Goal: Task Accomplishment & Management: Manage account settings

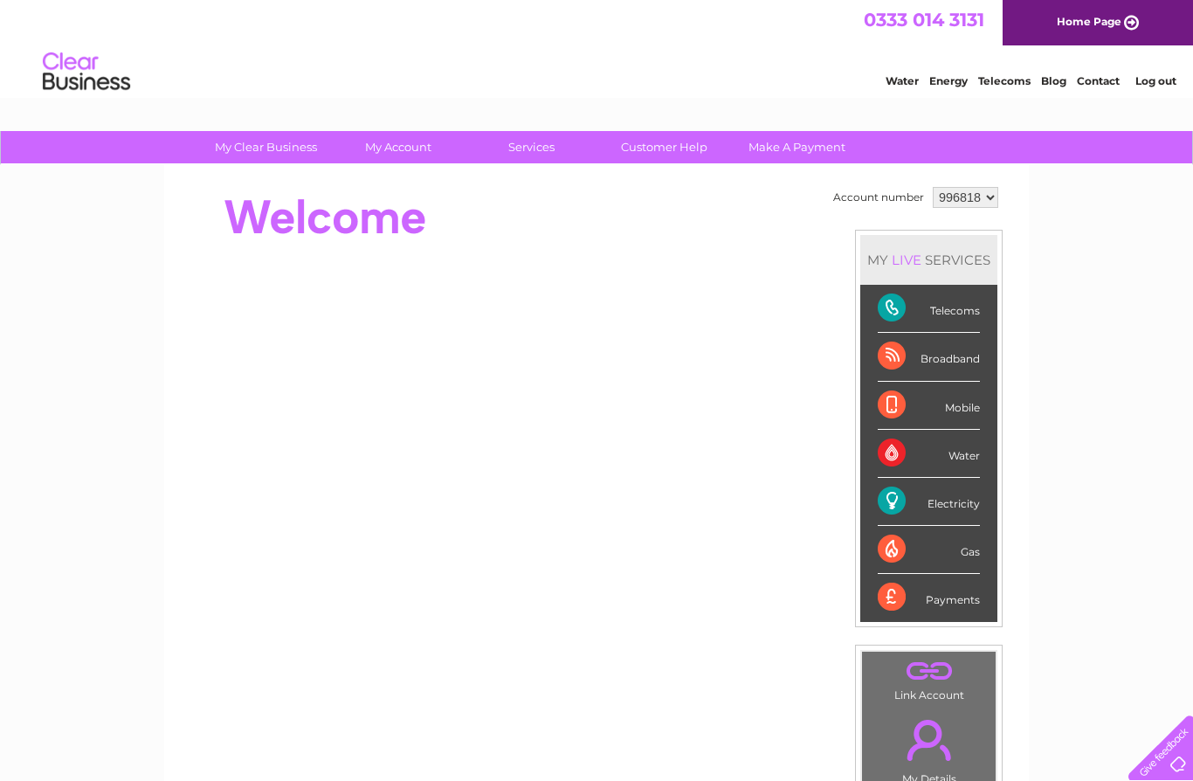
click at [967, 362] on div "Broadband" at bounding box center [929, 357] width 102 height 48
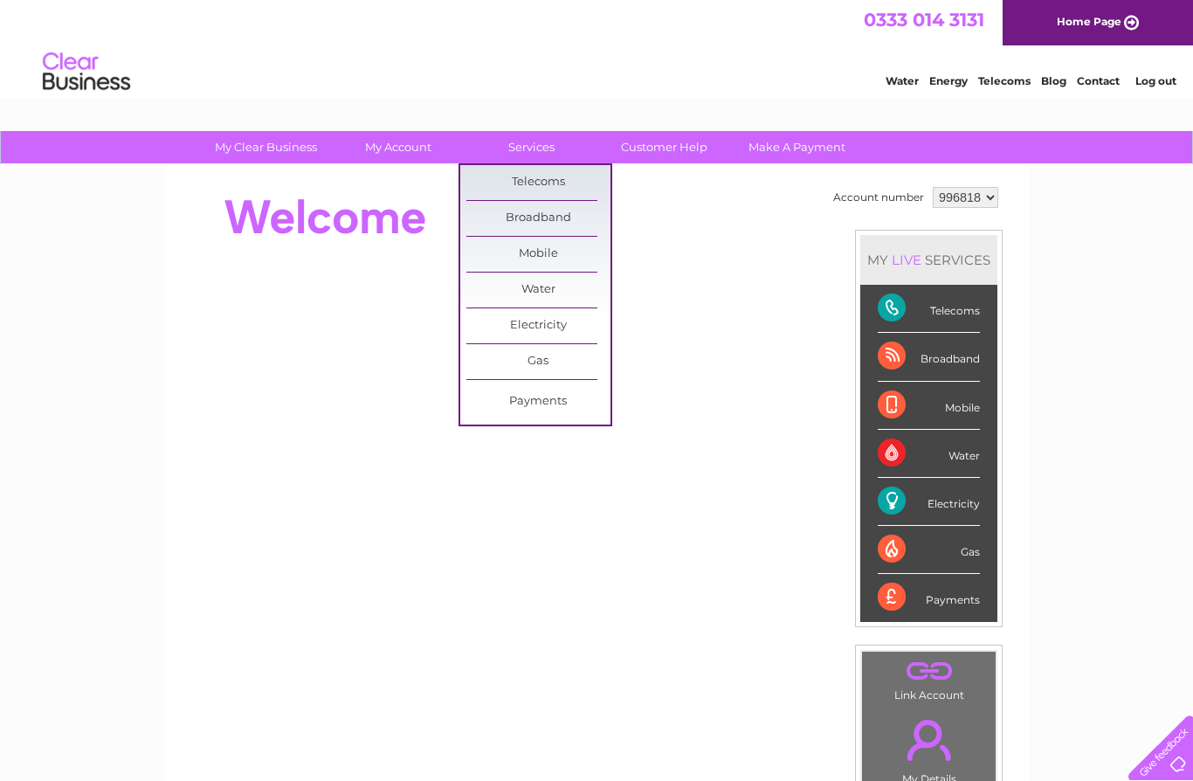
click at [576, 215] on link "Broadband" at bounding box center [538, 218] width 144 height 35
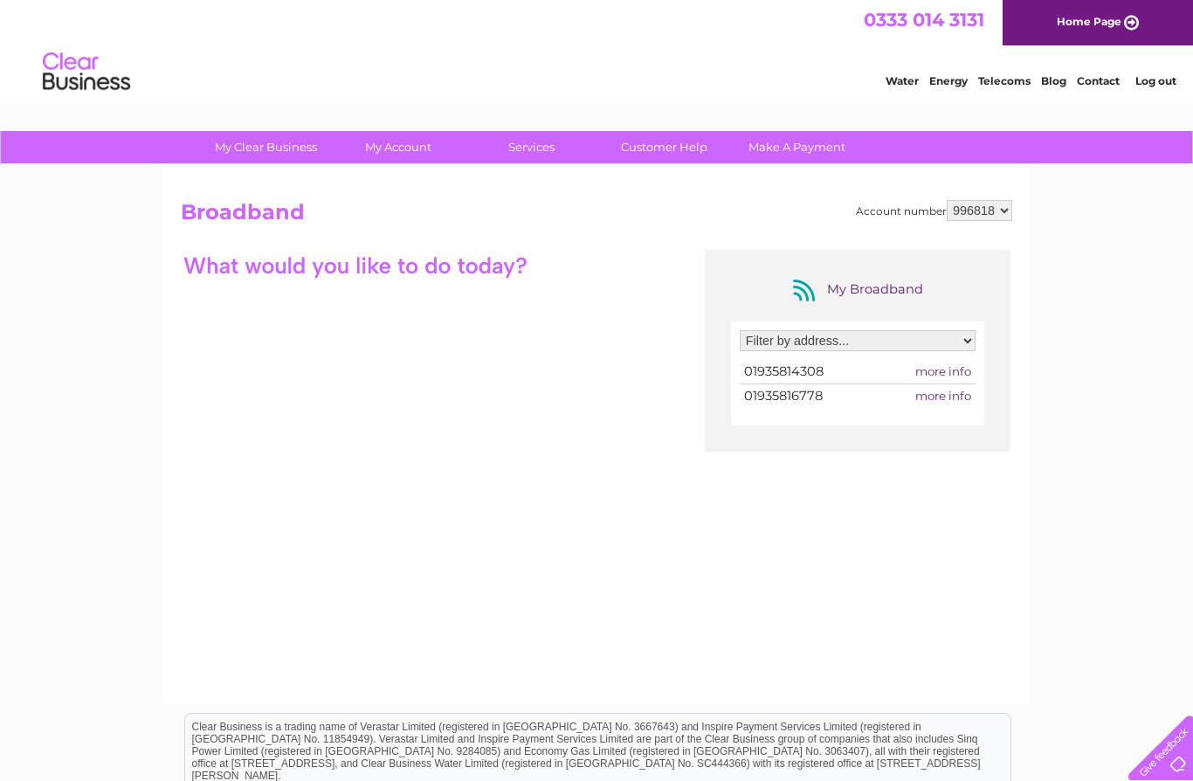
click at [946, 400] on span "more info" at bounding box center [943, 396] width 56 height 14
click at [954, 398] on span "more info" at bounding box center [943, 396] width 56 height 14
click at [839, 408] on div "Filter by address... 43 Cheap Street, Sherborne, Dorset, DT9 3PU 01935814308 mo…" at bounding box center [857, 373] width 253 height 104
click at [947, 403] on span "more info" at bounding box center [943, 396] width 56 height 14
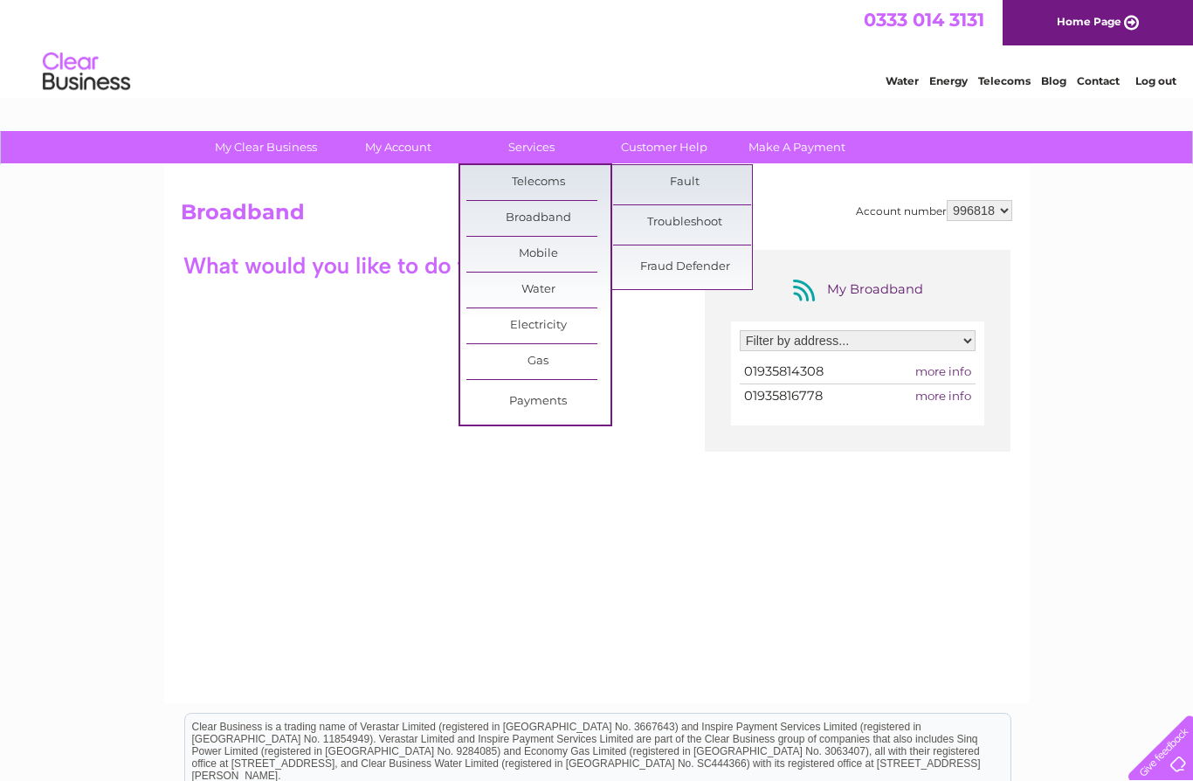
click at [546, 178] on link "Telecoms" at bounding box center [538, 182] width 144 height 35
click at [543, 179] on link "Telecoms" at bounding box center [538, 182] width 144 height 35
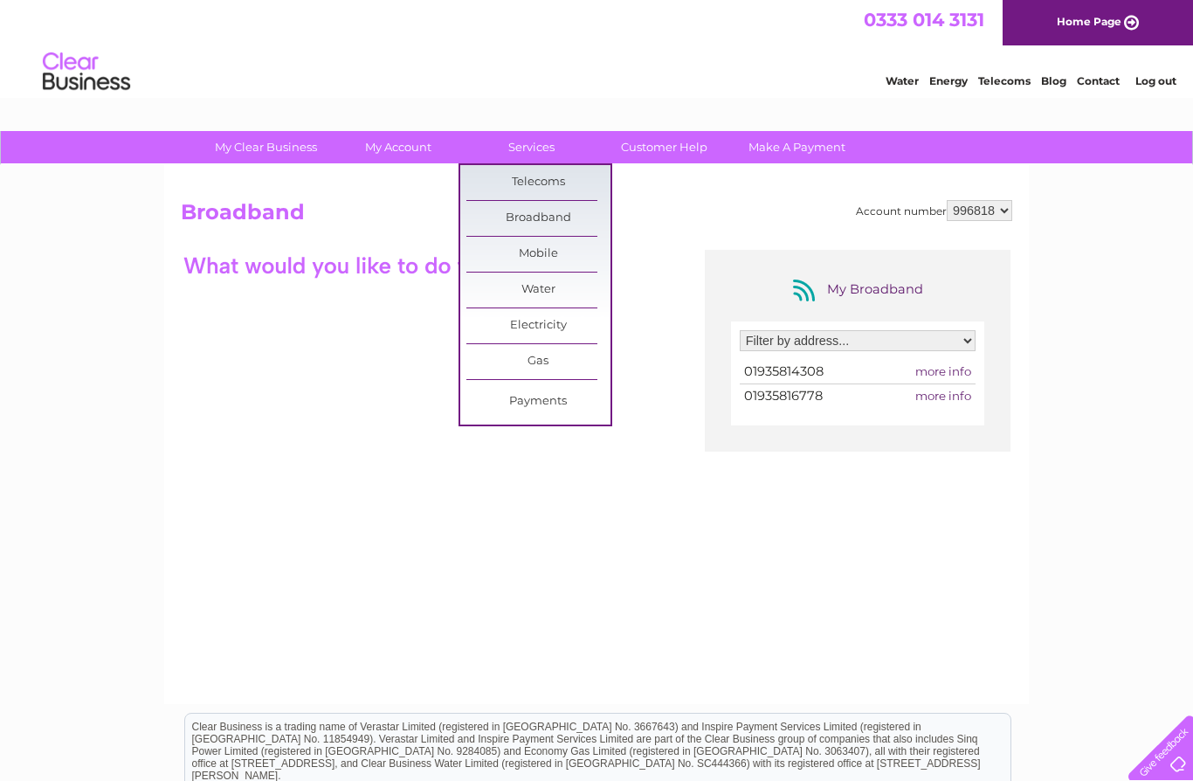
click at [921, 510] on div "My Broadband Filter by address... 43 Cheap Street, Sherborne, Dorset, DT9 3PU 0…" at bounding box center [596, 420] width 831 height 341
click at [958, 376] on span "more info" at bounding box center [943, 371] width 56 height 14
click at [950, 373] on span "more info" at bounding box center [943, 371] width 56 height 14
click at [666, 476] on div "My Broadband Filter by address... 43 Cheap Street, Sherborne, Dorset, DT9 3PU 0…" at bounding box center [596, 420] width 831 height 341
click at [521, 510] on div "My Broadband Filter by address... 43 Cheap Street, Sherborne, Dorset, DT9 3PU 0…" at bounding box center [596, 420] width 831 height 341
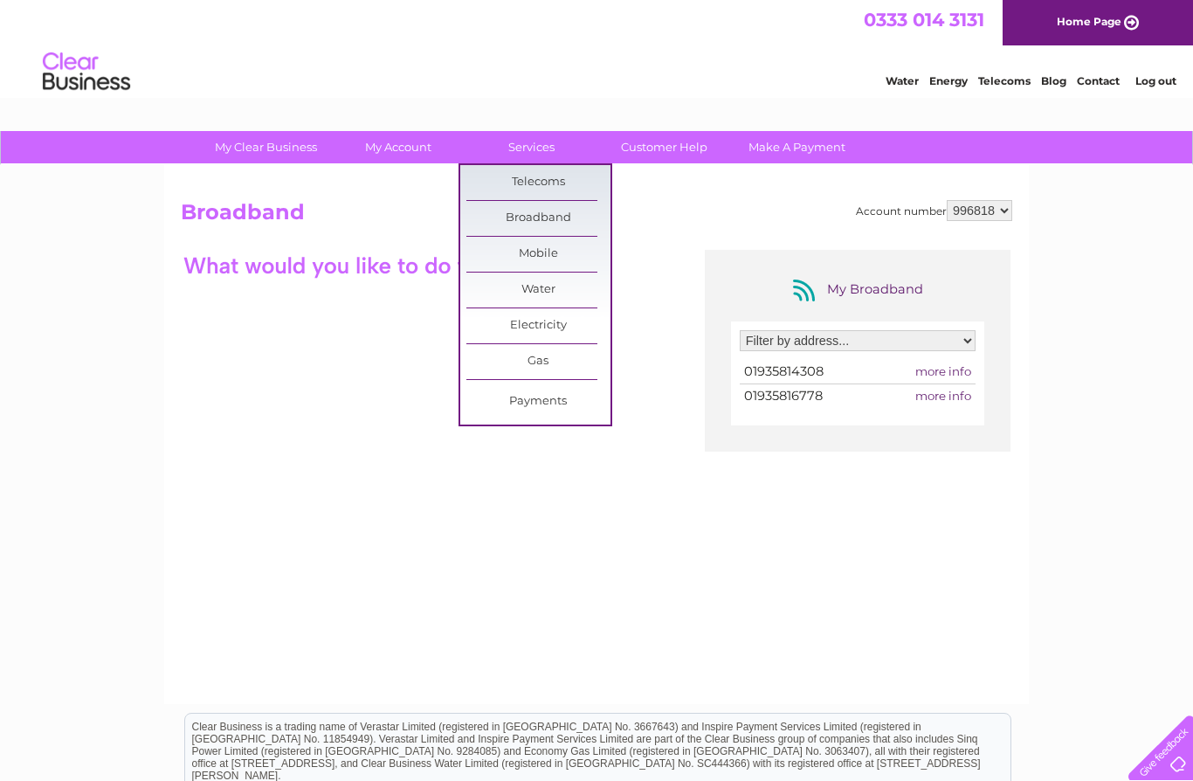
click at [555, 143] on link "Services" at bounding box center [531, 147] width 144 height 32
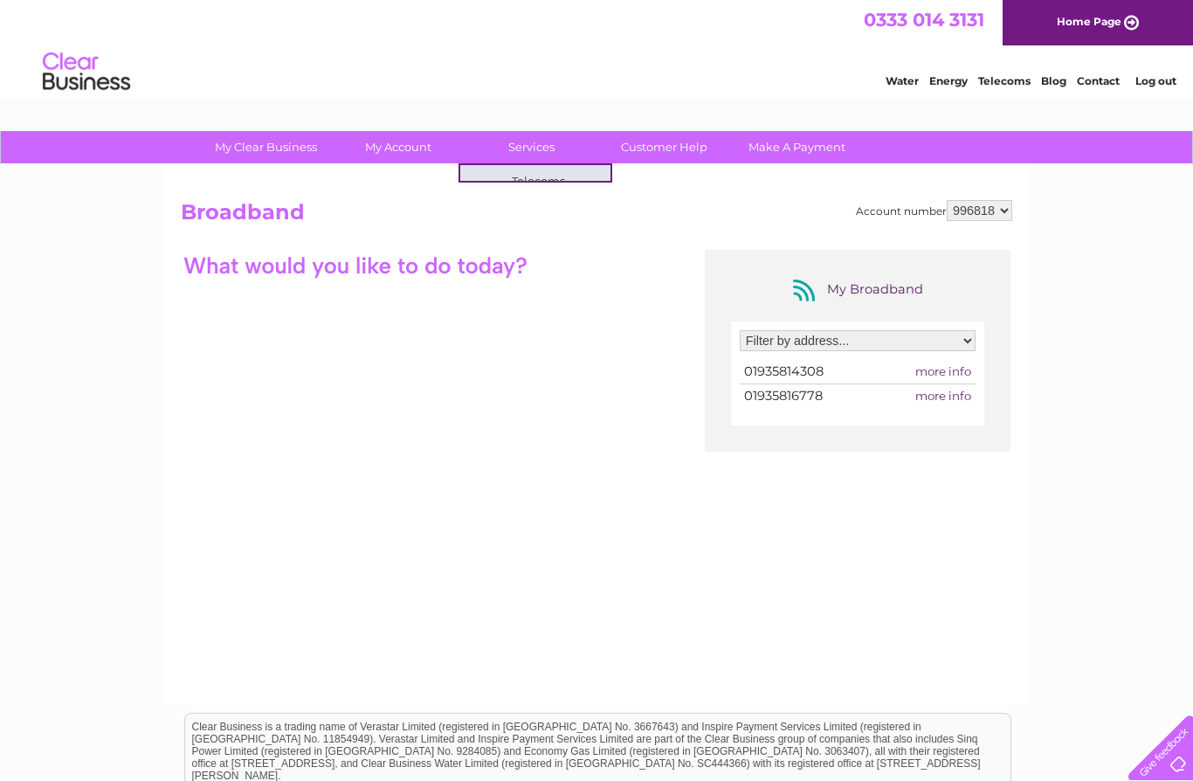
click at [948, 552] on div "My Broadband Filter by address... 43 Cheap Street, Sherborne, Dorset, DT9 3PU 0…" at bounding box center [596, 420] width 831 height 341
click at [961, 370] on span "more info" at bounding box center [943, 371] width 56 height 14
click at [948, 376] on span "more info" at bounding box center [943, 371] width 56 height 14
click at [915, 364] on span "more info" at bounding box center [943, 371] width 56 height 14
click at [740, 330] on select "Filter by address... 43 Cheap Street, Sherborne, Dorset, DT9 3PU" at bounding box center [858, 340] width 236 height 21
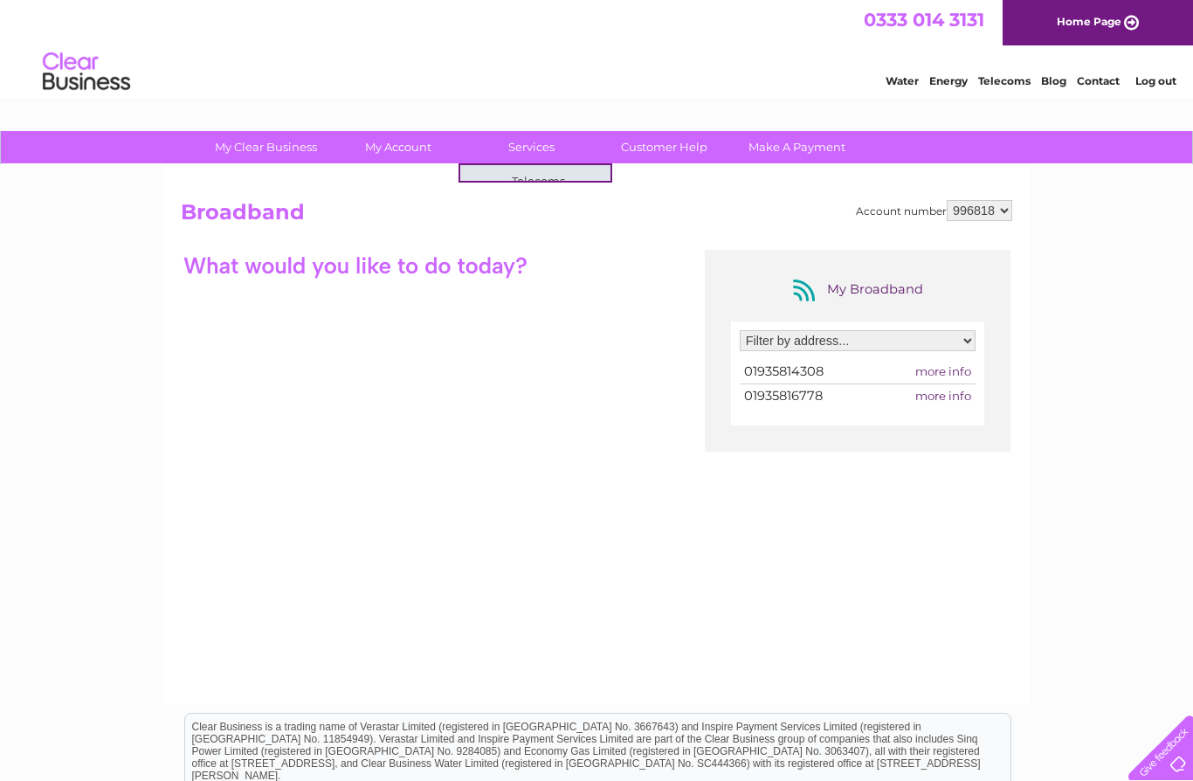
click at [740, 330] on select "Filter by address... 43 Cheap Street, Sherborne, Dorset, DT9 3PU" at bounding box center [858, 340] width 236 height 21
click at [915, 364] on span "more info" at bounding box center [943, 371] width 56 height 14
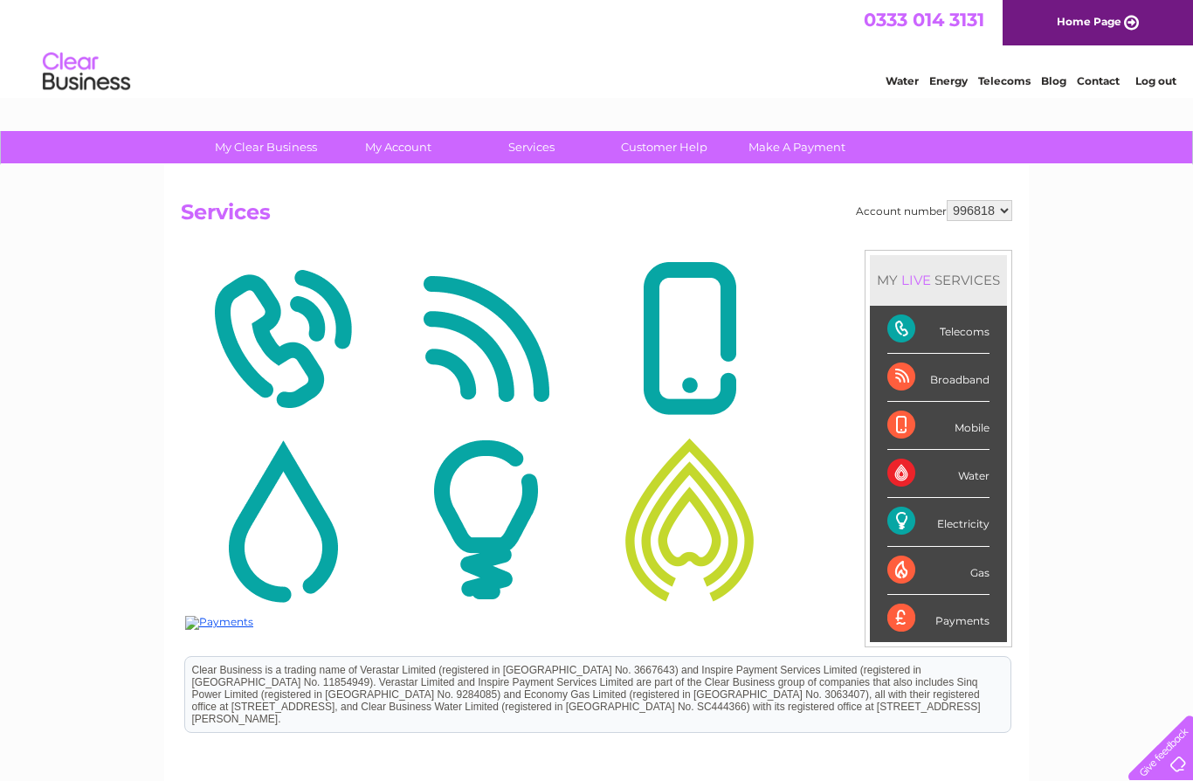
click at [983, 427] on div "Mobile" at bounding box center [938, 426] width 102 height 48
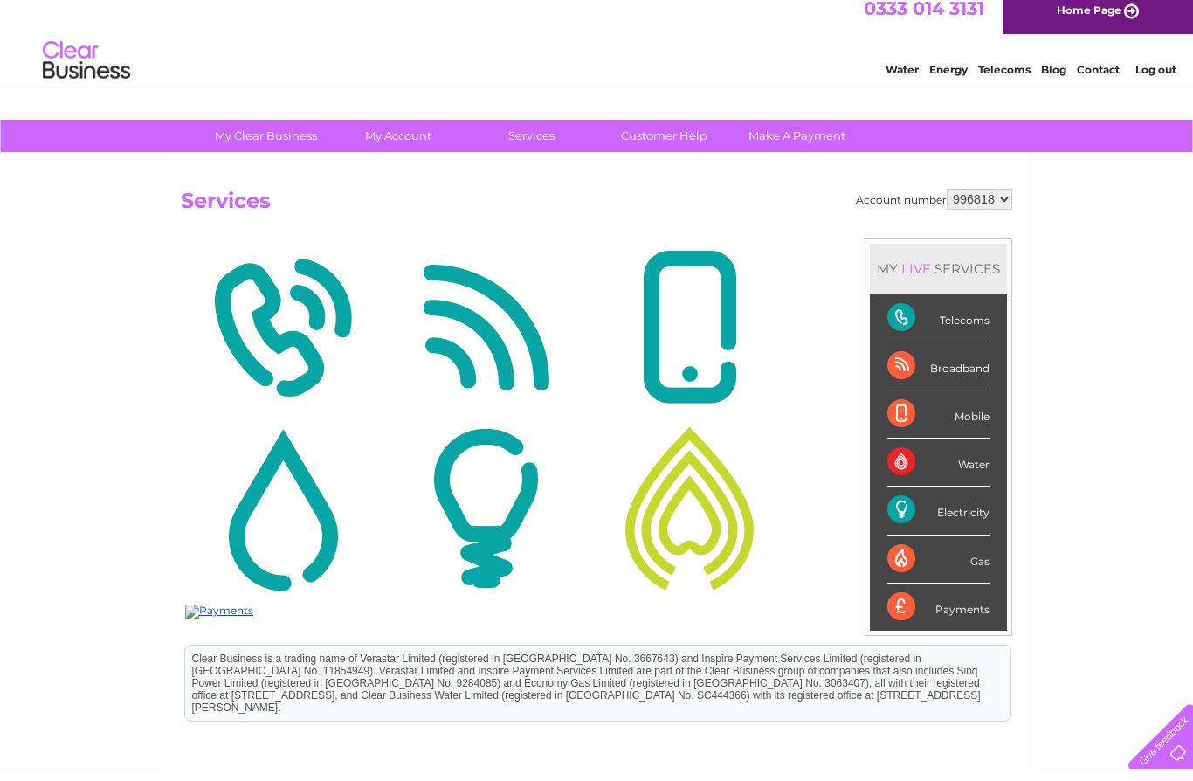
scroll to position [6, 0]
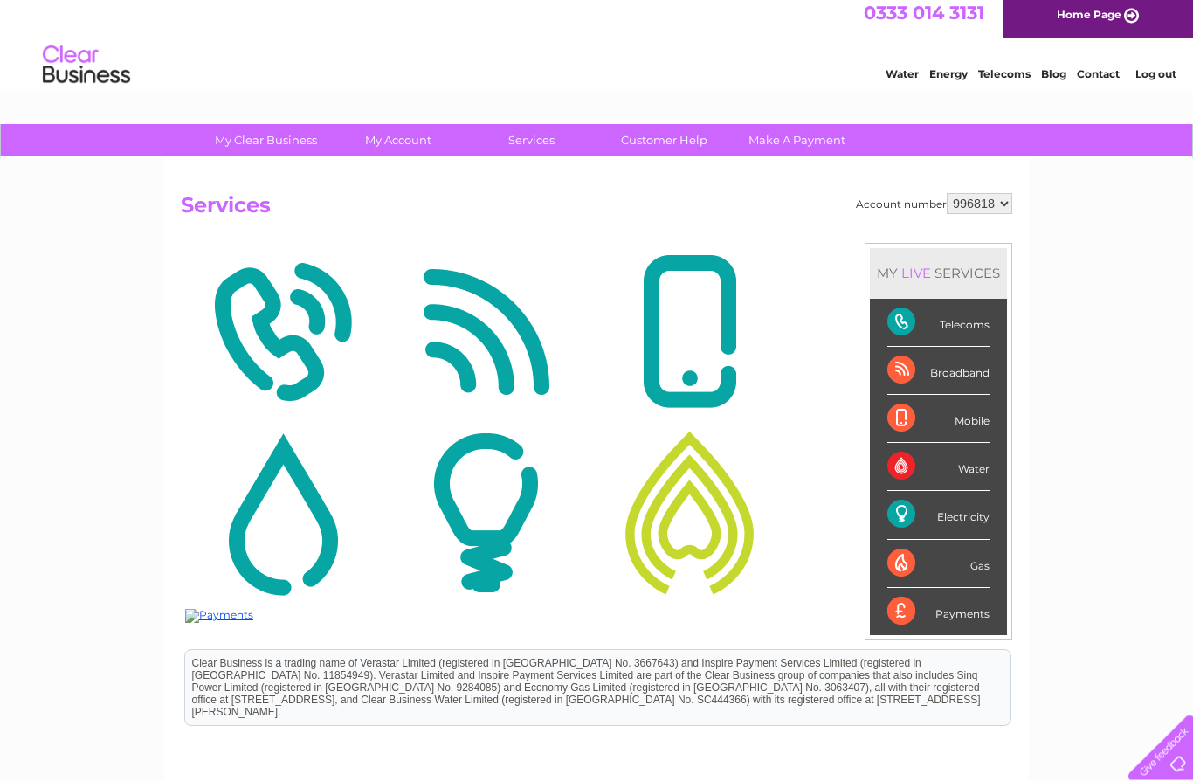
click at [968, 324] on div "Telecoms" at bounding box center [938, 324] width 102 height 48
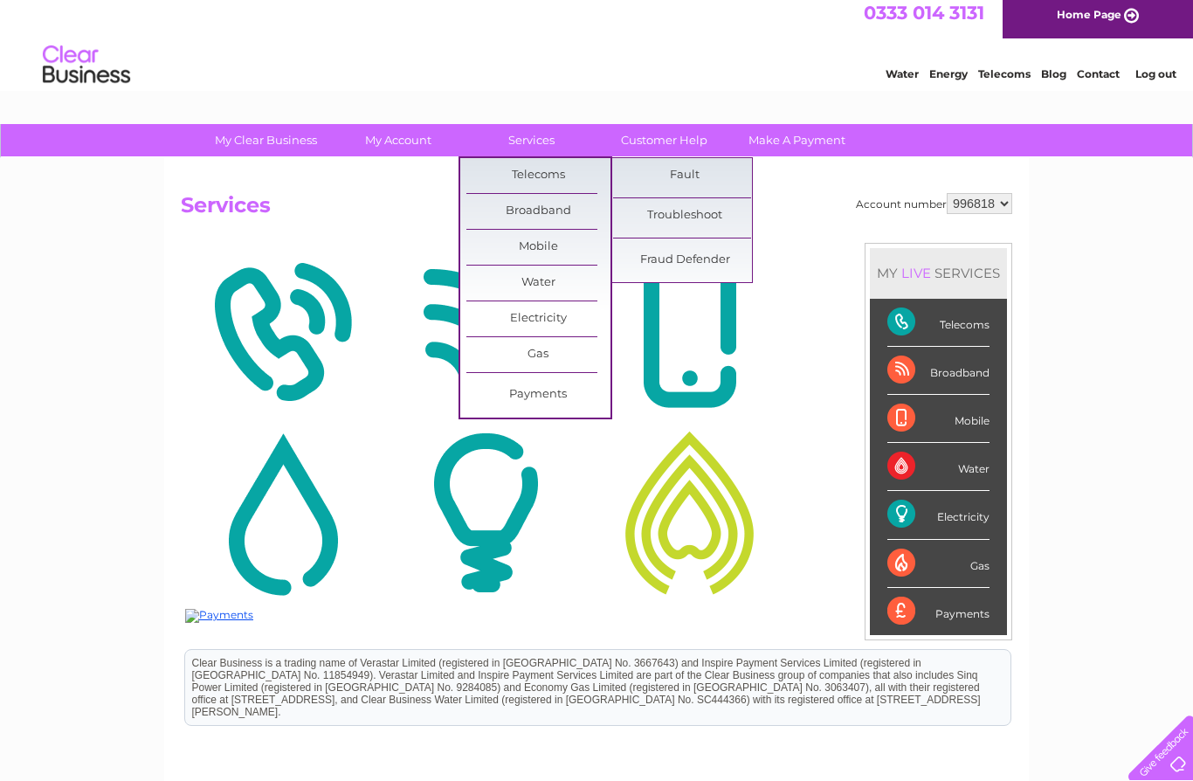
click at [723, 223] on link "Troubleshoot" at bounding box center [685, 215] width 144 height 35
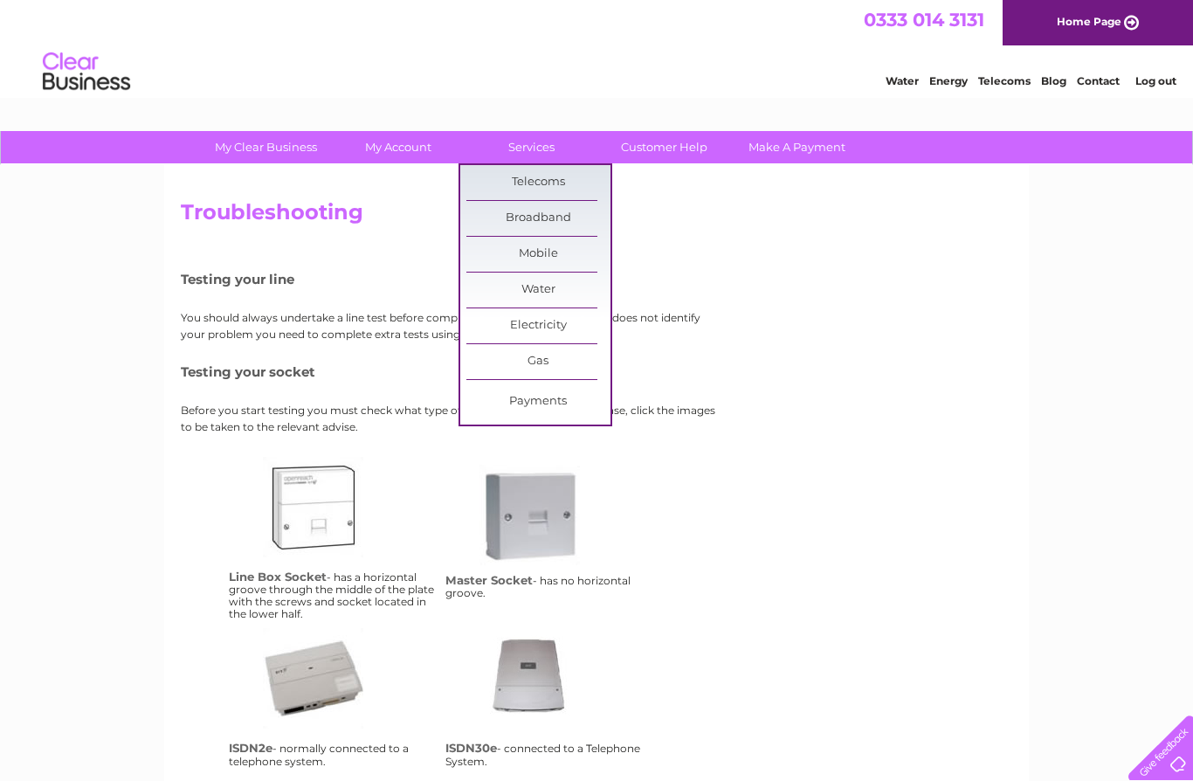
click at [574, 401] on link "Payments" at bounding box center [538, 401] width 144 height 35
click at [579, 223] on link "Broadband" at bounding box center [538, 218] width 144 height 35
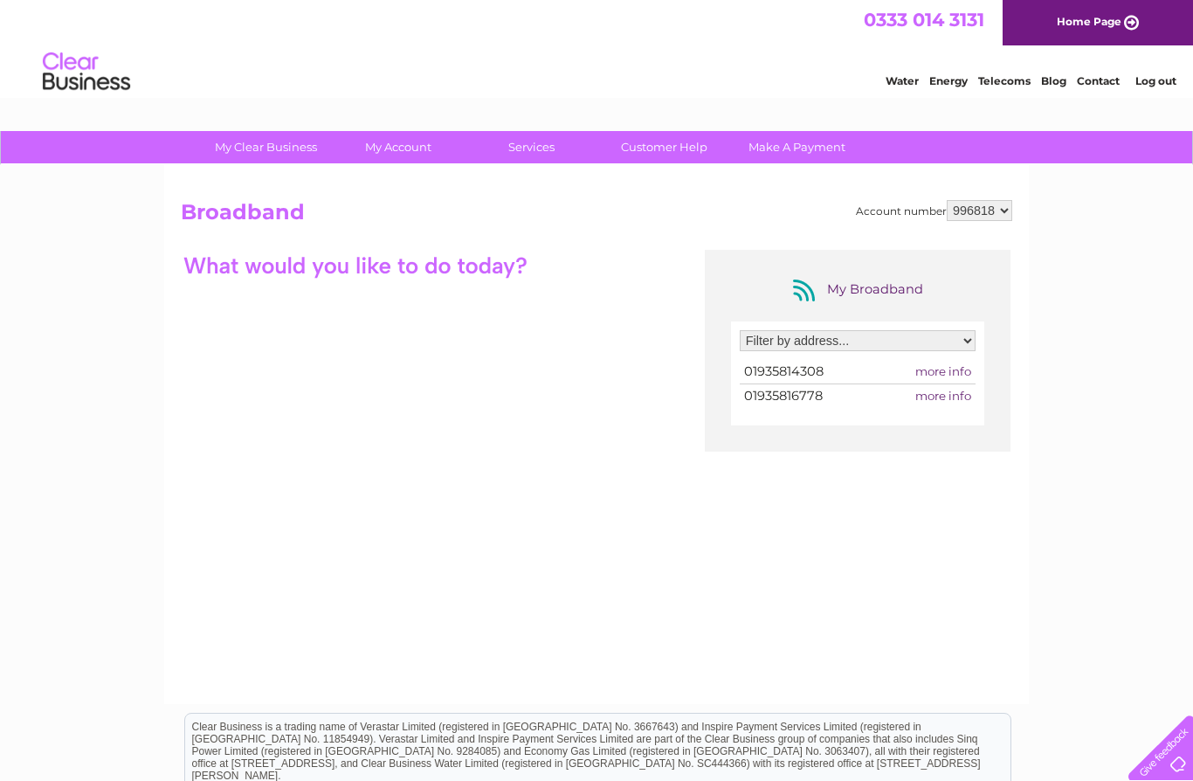
click at [944, 350] on select "Filter by address... [STREET_ADDRESS]" at bounding box center [858, 340] width 236 height 21
select select "2146282"
click at [956, 400] on span "more info" at bounding box center [943, 396] width 56 height 14
click at [952, 399] on span "more info" at bounding box center [943, 396] width 56 height 14
click at [956, 373] on span "more info" at bounding box center [943, 371] width 56 height 14
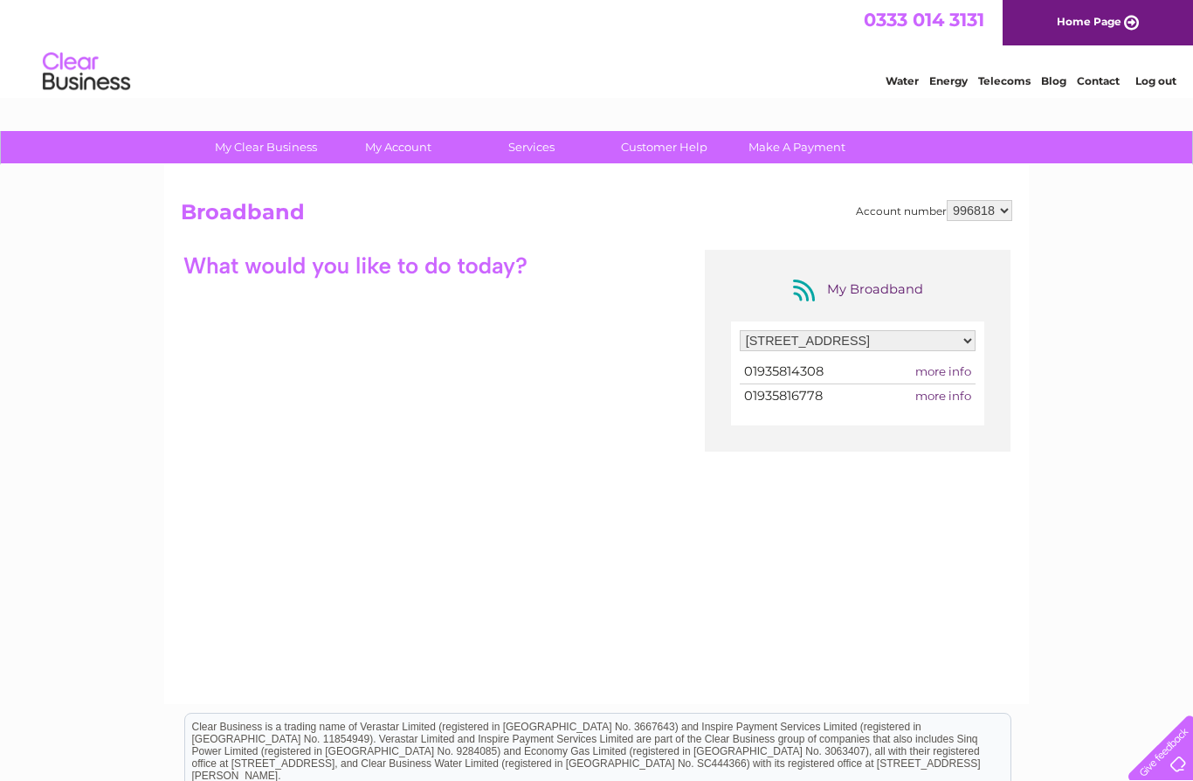
click at [963, 376] on span "more info" at bounding box center [943, 371] width 56 height 14
click at [964, 376] on span "more info" at bounding box center [943, 371] width 56 height 14
click at [967, 408] on div "Filter by address... 43 Cheap Street, Sherborne, Dorset, DT9 3PU 01935814308 mo…" at bounding box center [857, 373] width 253 height 104
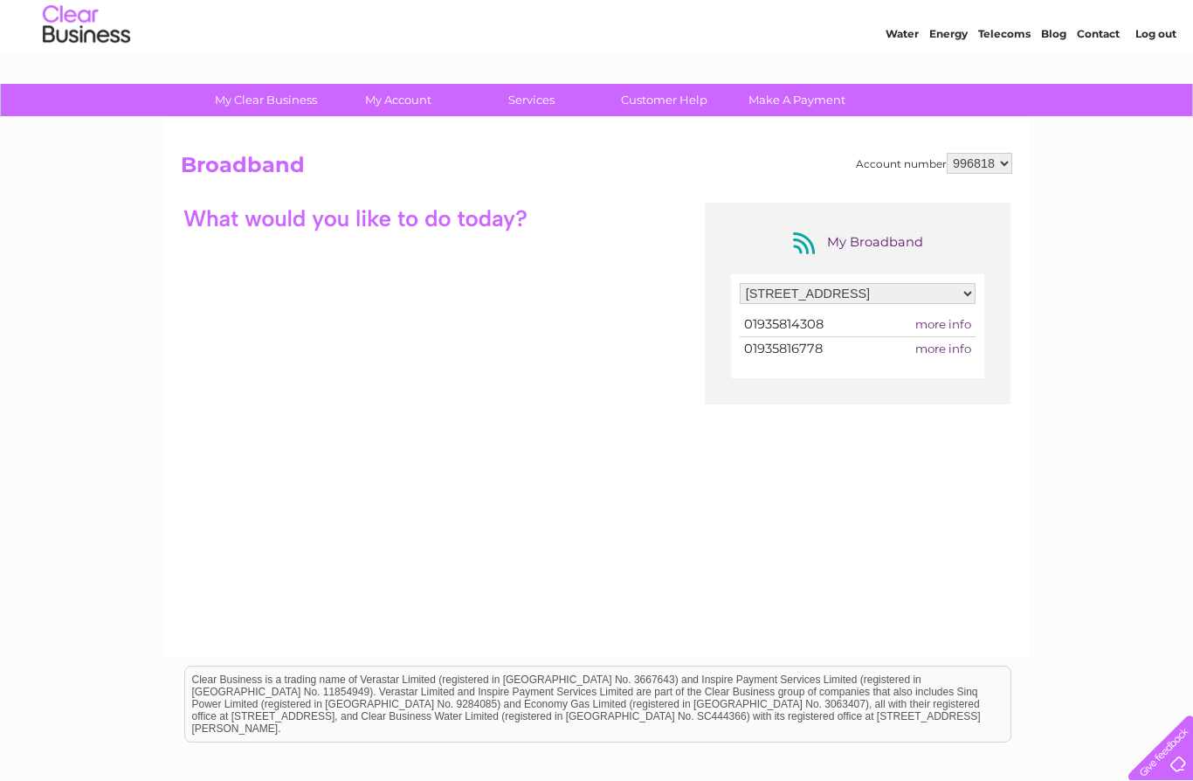
scroll to position [49, 0]
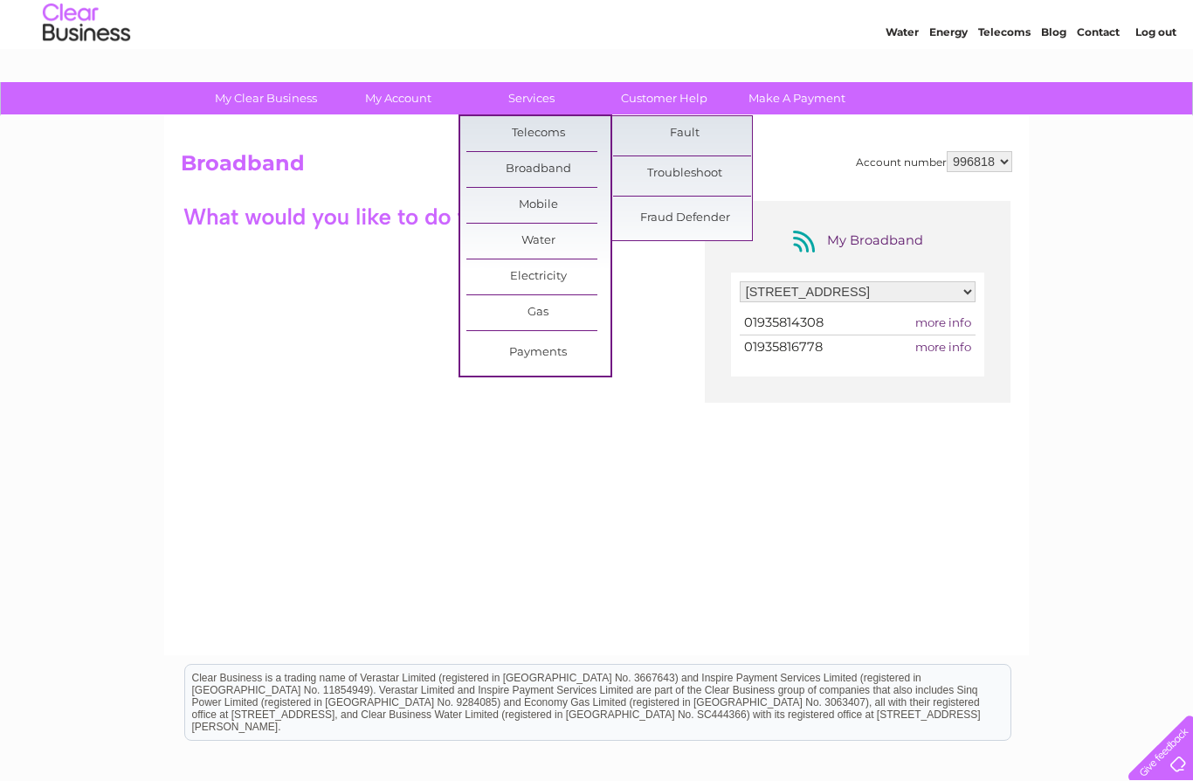
click at [703, 225] on link "Fraud Defender" at bounding box center [685, 218] width 144 height 35
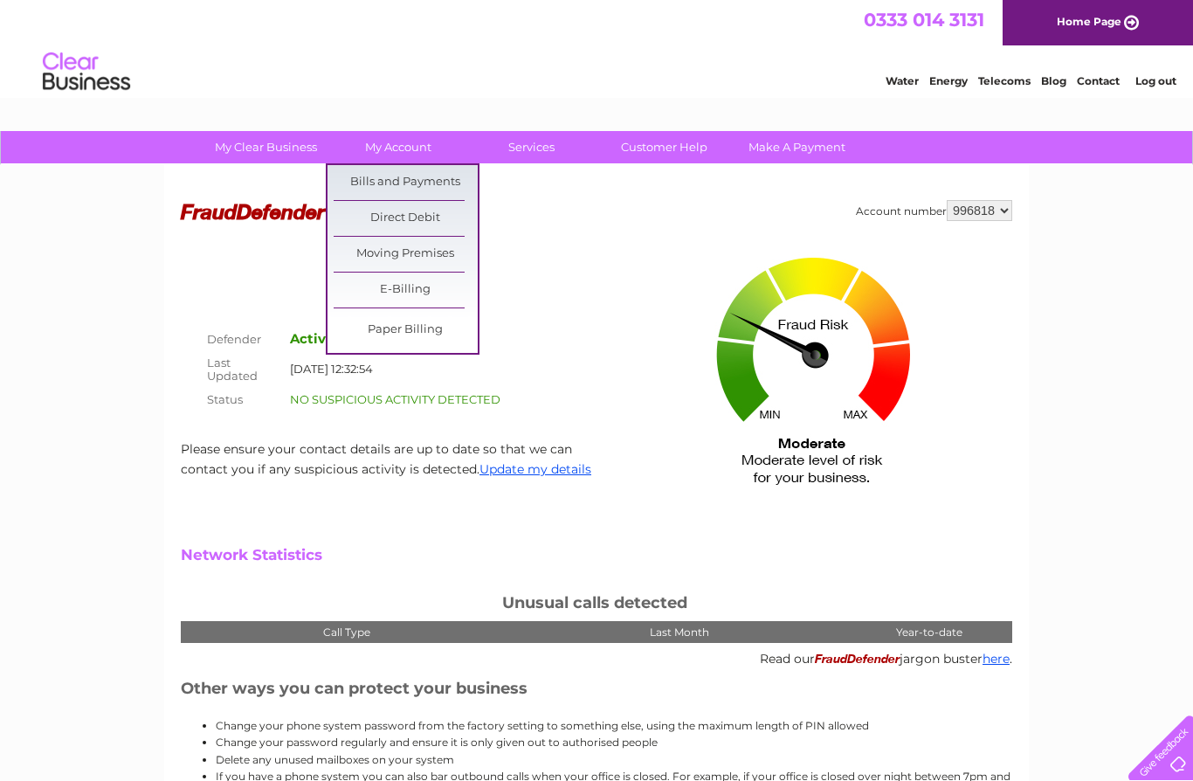
click at [445, 190] on link "Bills and Payments" at bounding box center [406, 182] width 144 height 35
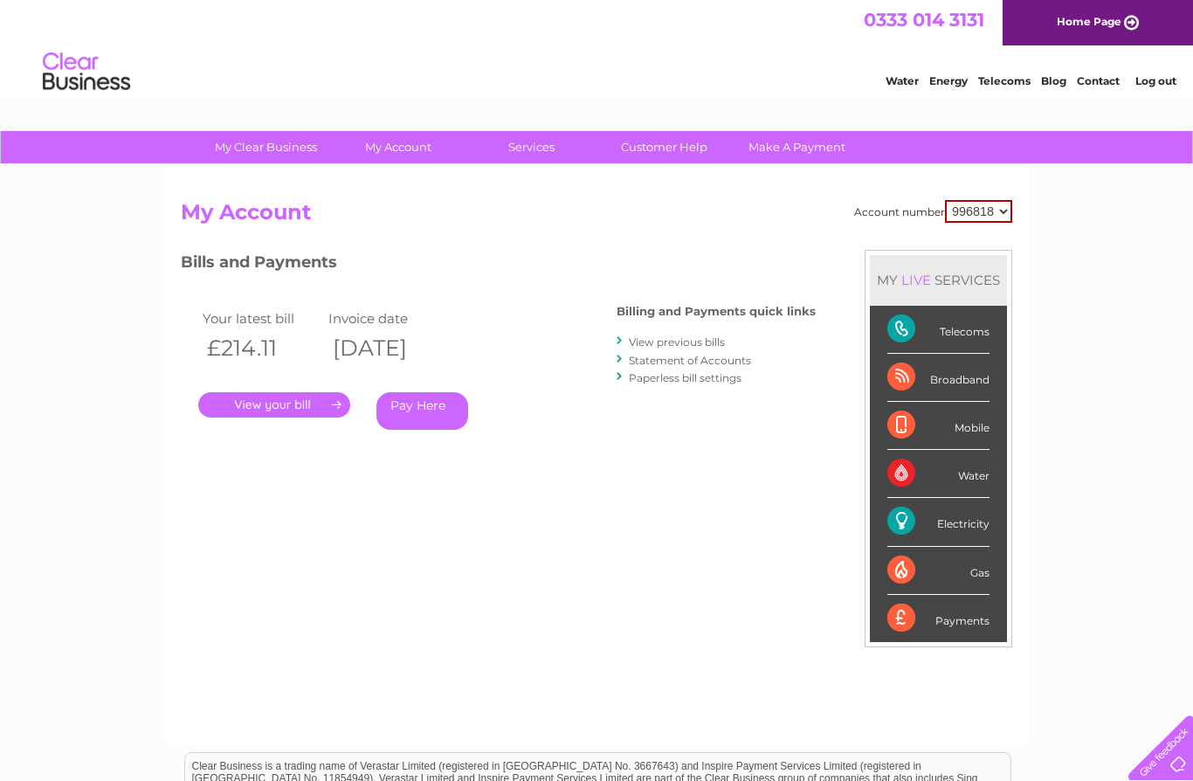
click at [957, 518] on div "Electricity" at bounding box center [938, 522] width 102 height 48
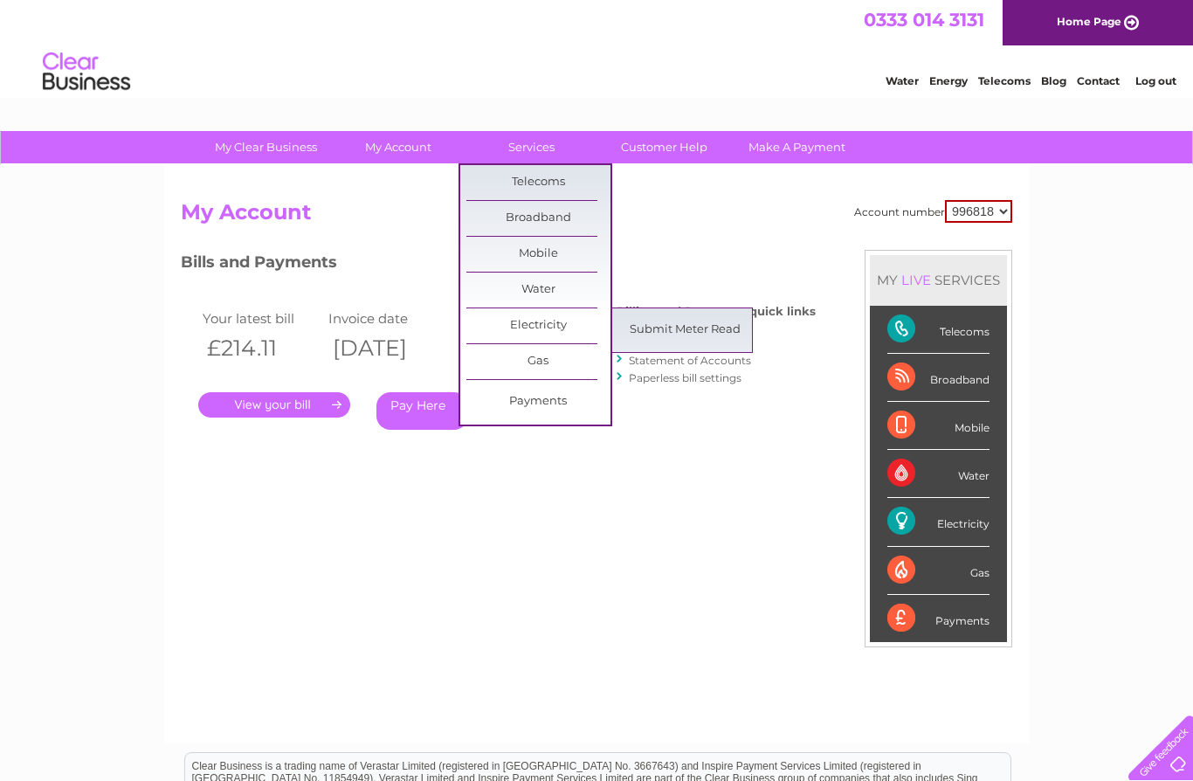
click at [542, 324] on link "Electricity" at bounding box center [538, 325] width 144 height 35
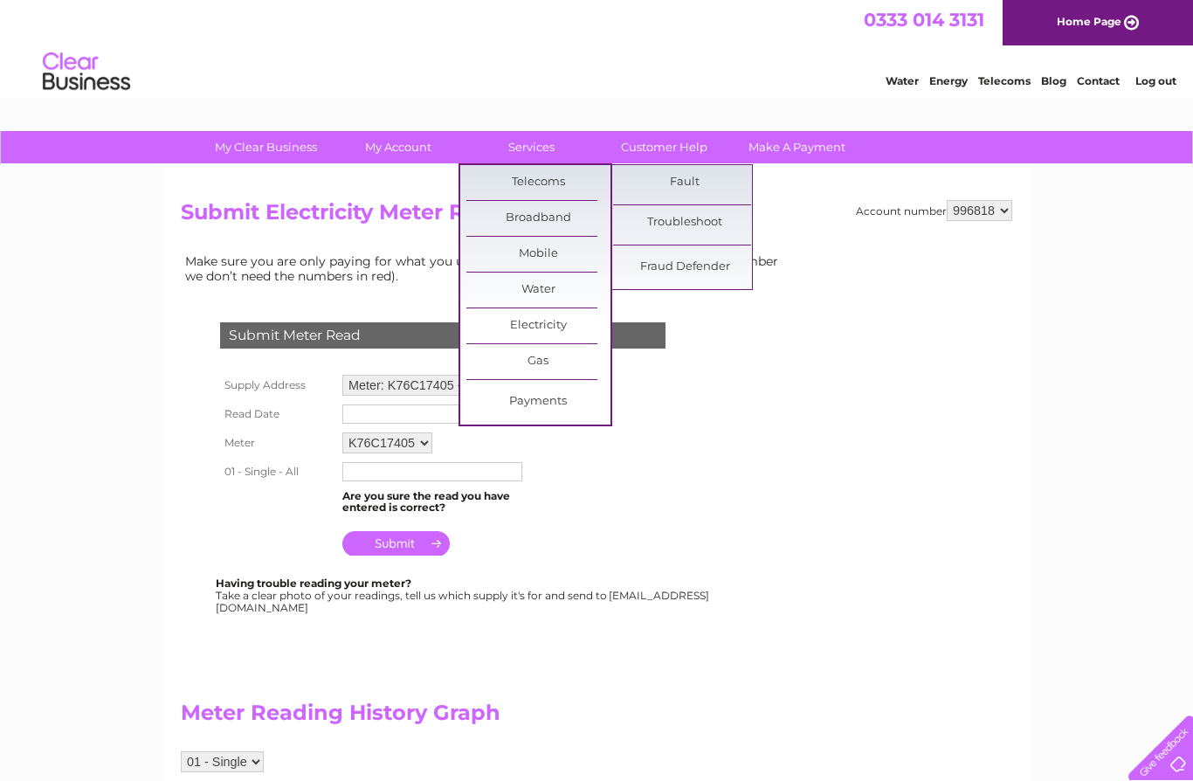
click at [536, 183] on link "Telecoms" at bounding box center [538, 182] width 144 height 35
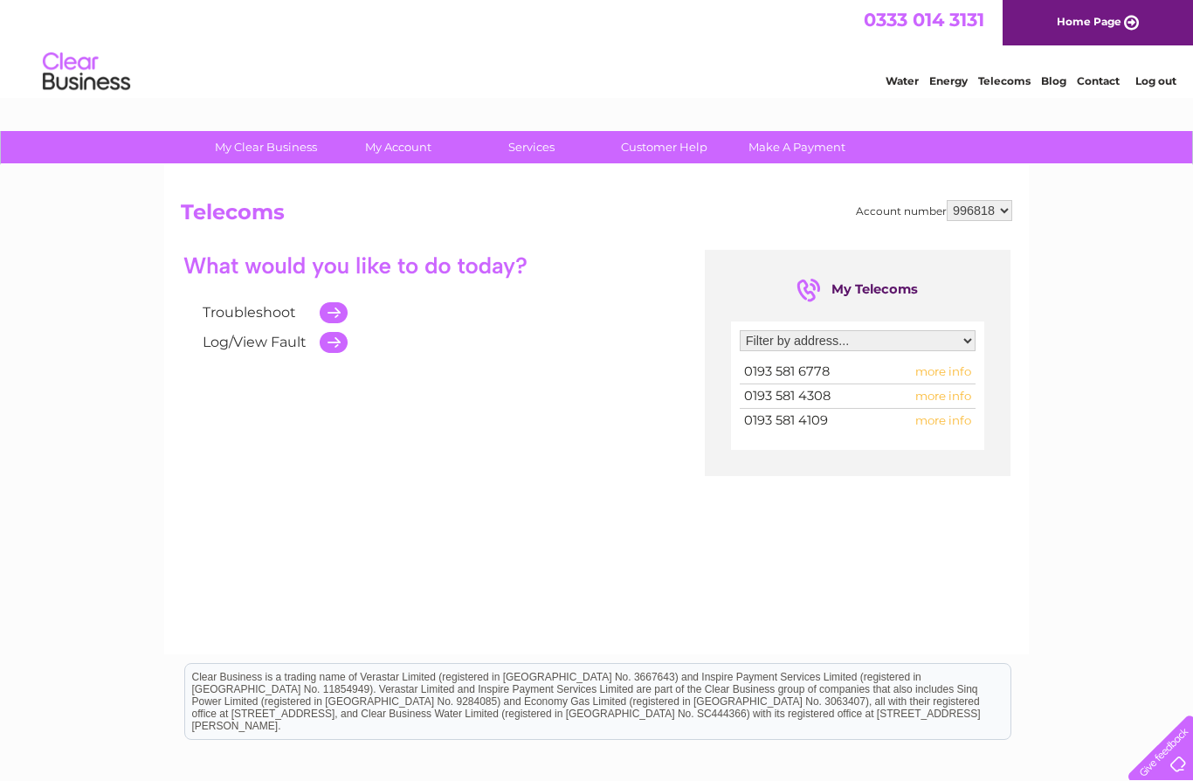
click at [960, 429] on td "more info" at bounding box center [927, 421] width 95 height 24
click at [966, 367] on span "more info" at bounding box center [943, 371] width 56 height 14
click at [949, 374] on span "more info" at bounding box center [943, 371] width 56 height 14
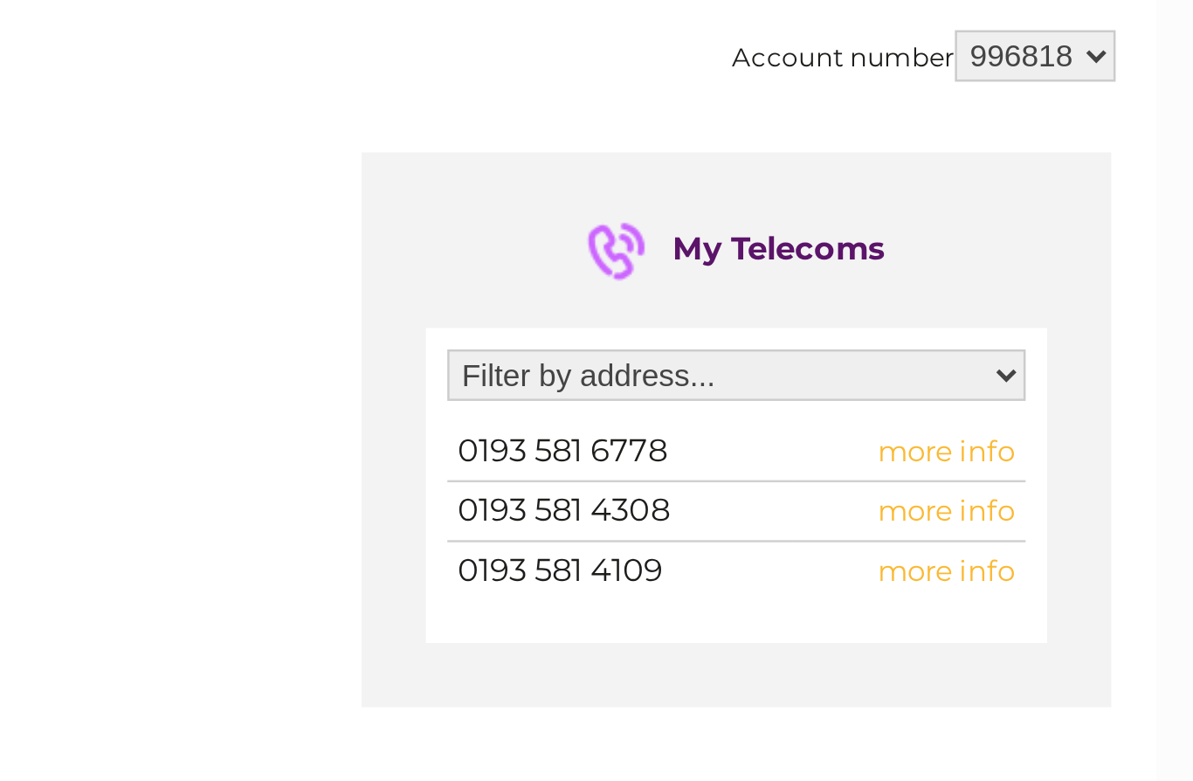
click at [915, 364] on span "more info" at bounding box center [943, 371] width 56 height 14
click at [740, 330] on select "Filter by address... 43 Cheap Street, Sherborne, Dorset, DT9 3PU" at bounding box center [858, 340] width 236 height 21
select select "2146282"
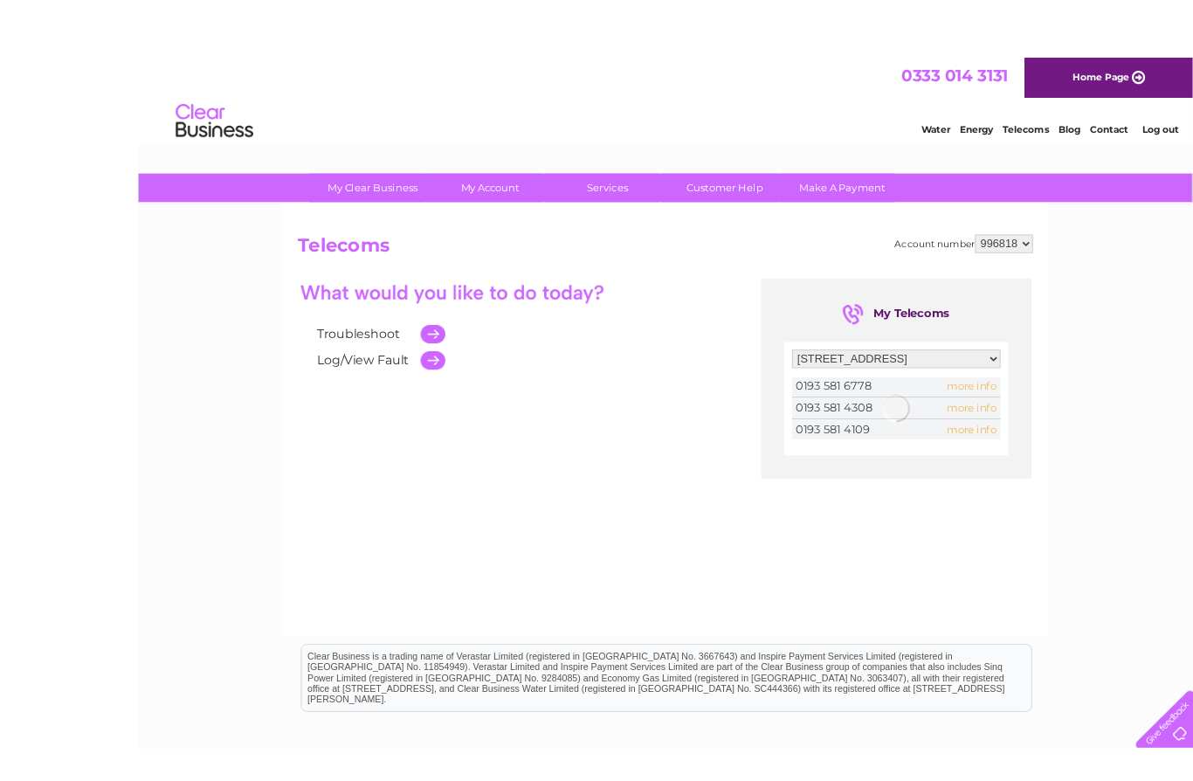
scroll to position [10, 0]
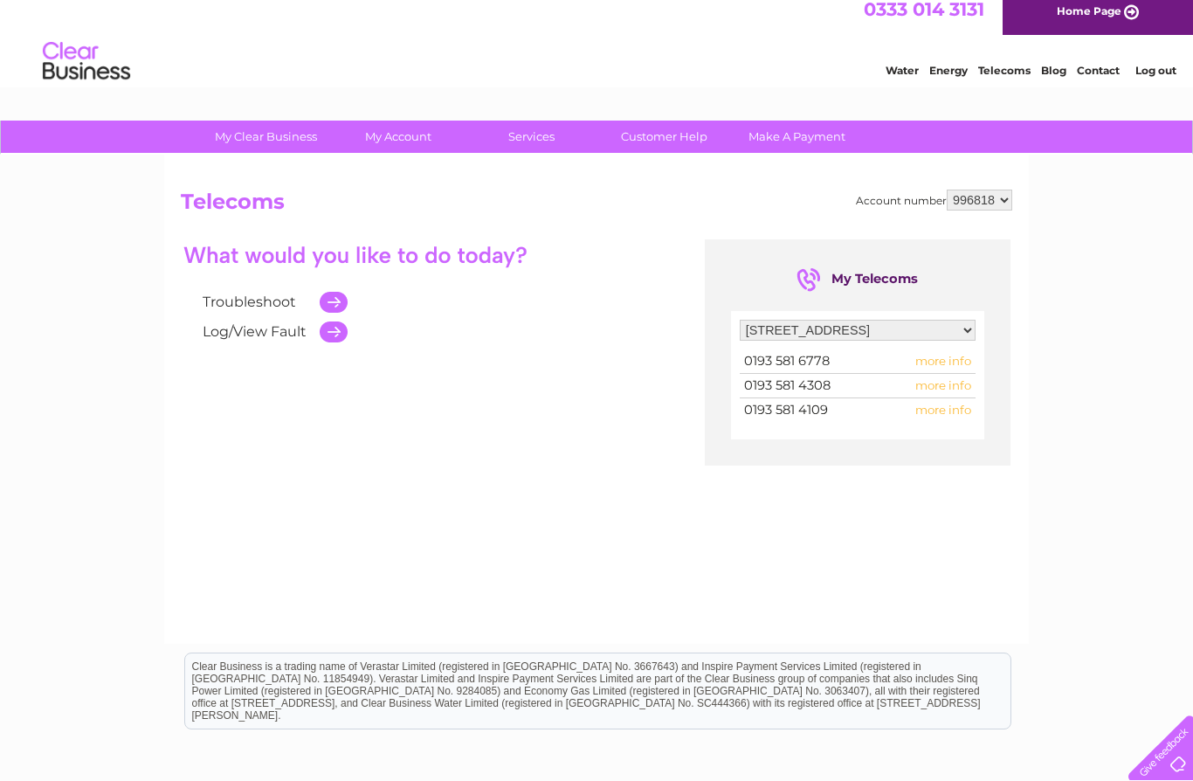
click at [958, 362] on span "more info" at bounding box center [943, 361] width 56 height 14
click at [942, 371] on td "more info" at bounding box center [927, 361] width 95 height 24
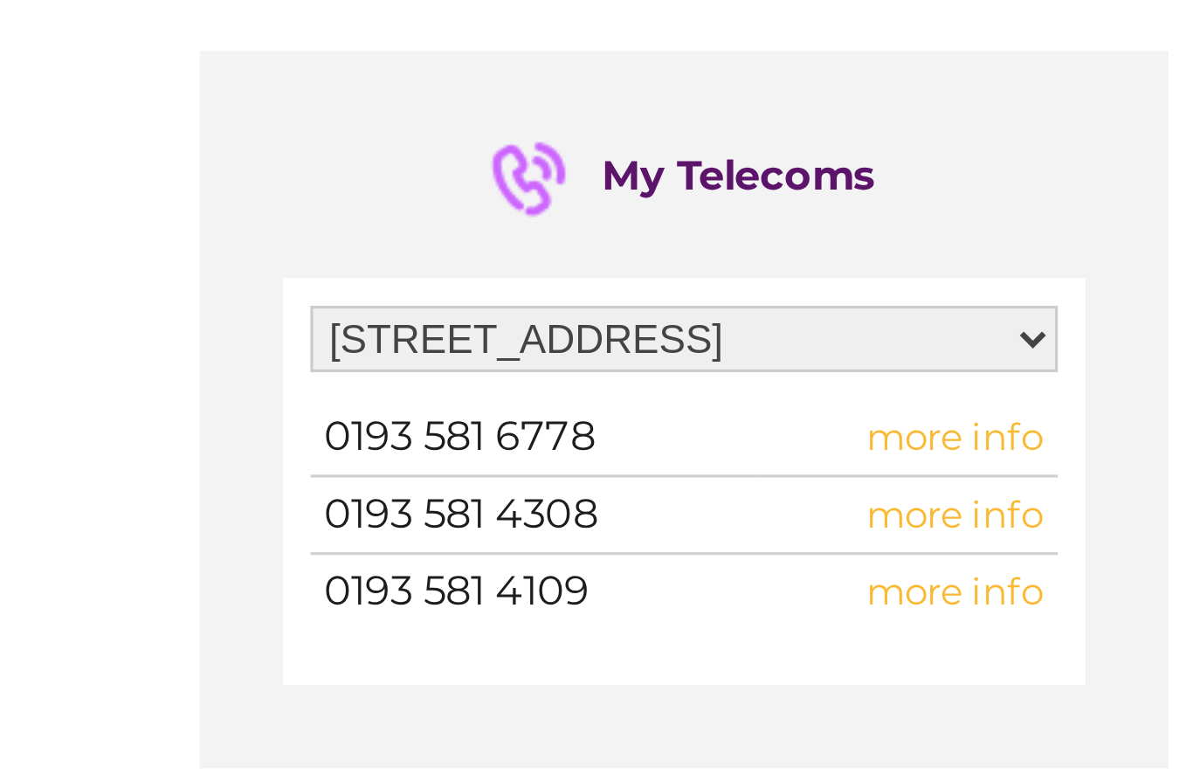
click at [915, 355] on span "more info" at bounding box center [943, 362] width 56 height 14
click at [744, 354] on span "0193 581 6778" at bounding box center [787, 362] width 86 height 16
click at [915, 355] on span "more info" at bounding box center [943, 362] width 56 height 14
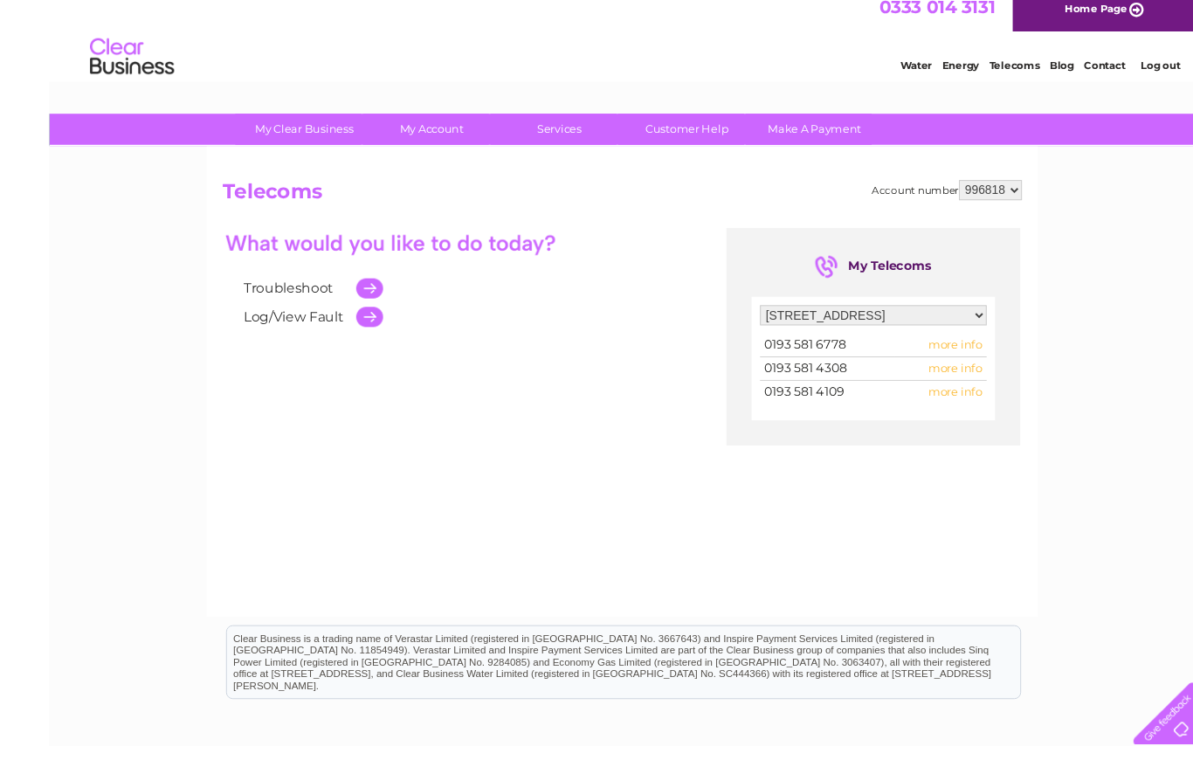
scroll to position [3, 0]
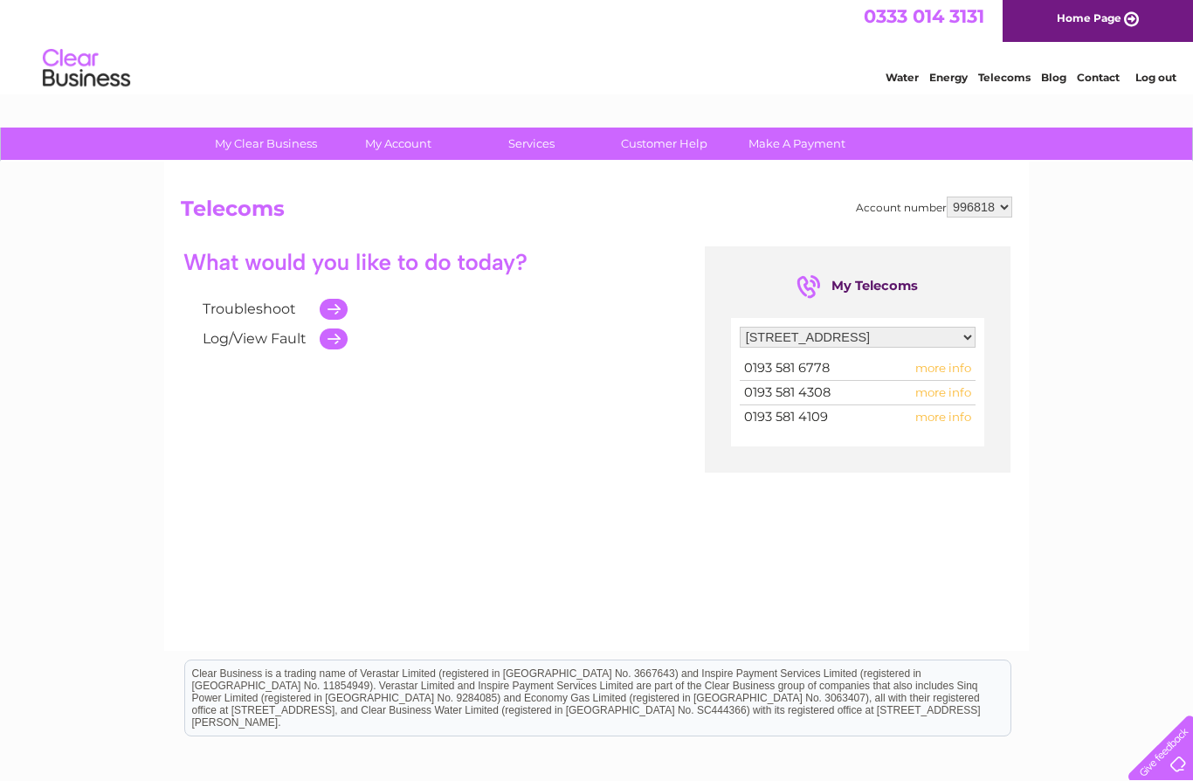
click at [963, 377] on td "more info" at bounding box center [927, 368] width 95 height 24
click at [942, 372] on span "more info" at bounding box center [943, 368] width 56 height 14
click at [949, 367] on span "more info" at bounding box center [943, 368] width 56 height 14
click at [946, 375] on span "more info" at bounding box center [943, 368] width 56 height 14
click at [688, 141] on link "Customer Help" at bounding box center [664, 144] width 144 height 32
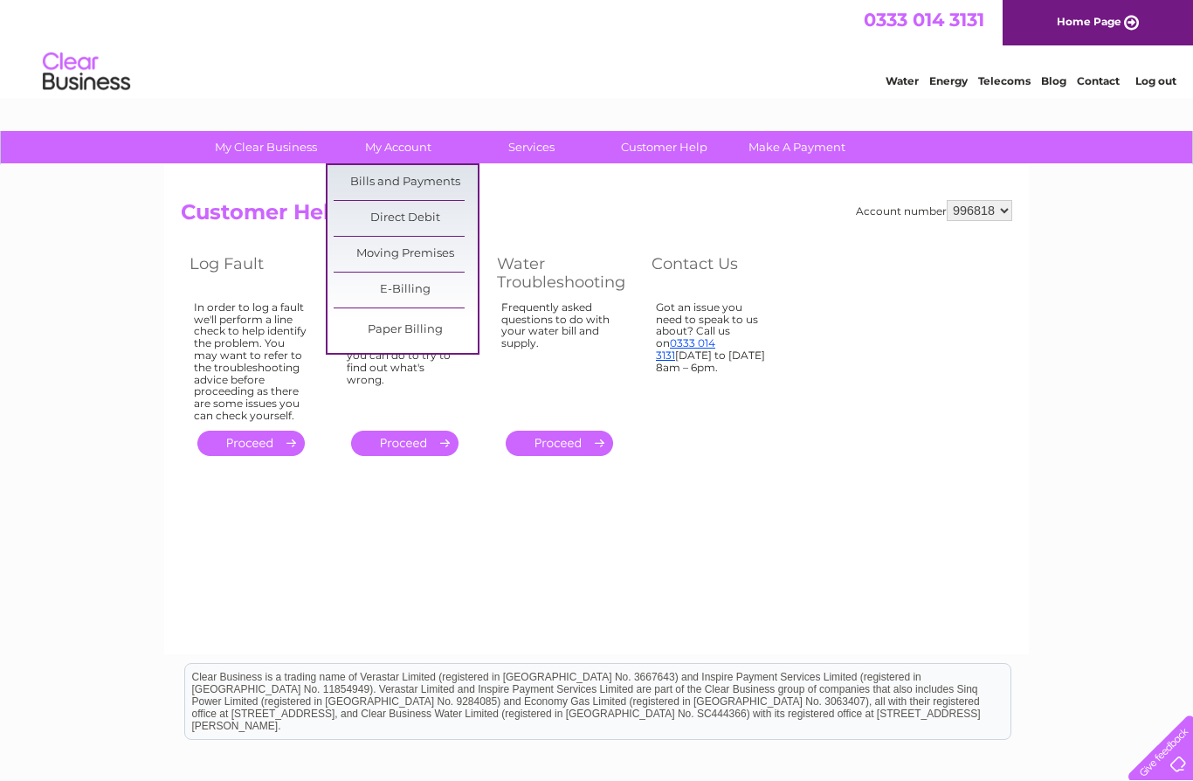
click at [454, 183] on link "Bills and Payments" at bounding box center [406, 182] width 144 height 35
click at [450, 177] on link "Bills and Payments" at bounding box center [406, 182] width 144 height 35
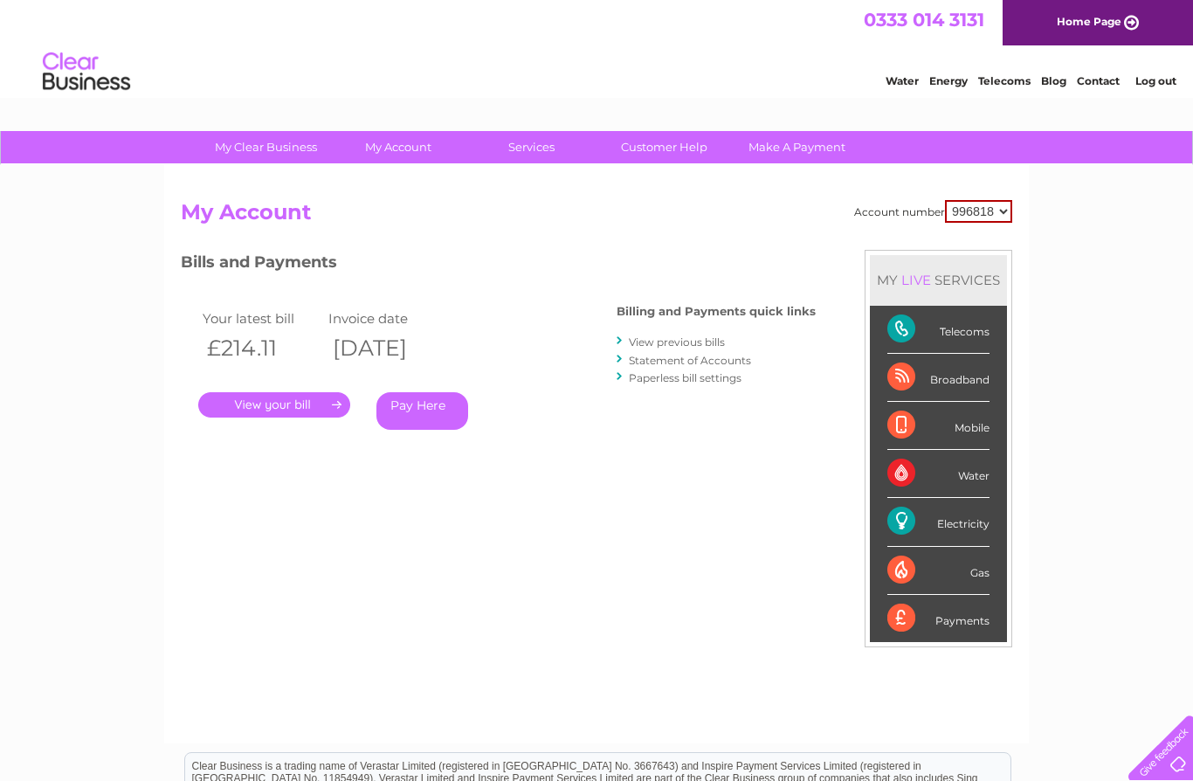
click at [702, 346] on link "View previous bills" at bounding box center [677, 341] width 96 height 13
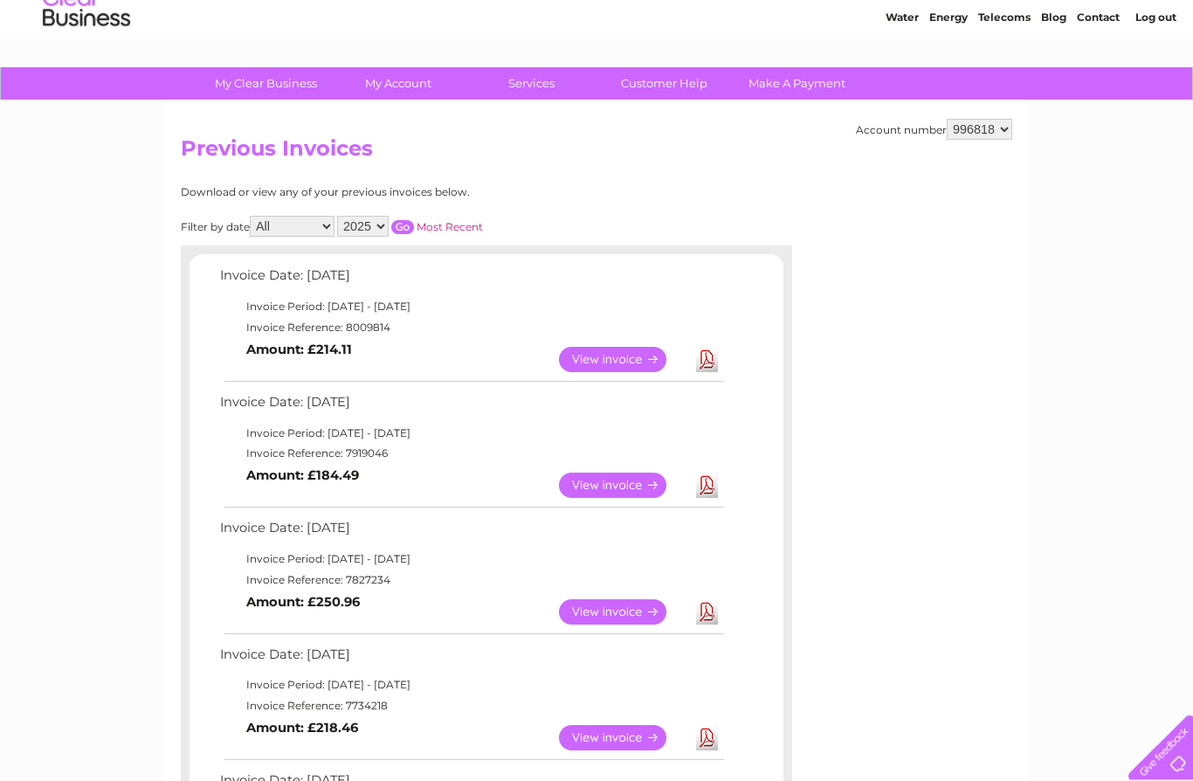
scroll to position [64, 0]
click at [622, 488] on link "View" at bounding box center [623, 485] width 128 height 25
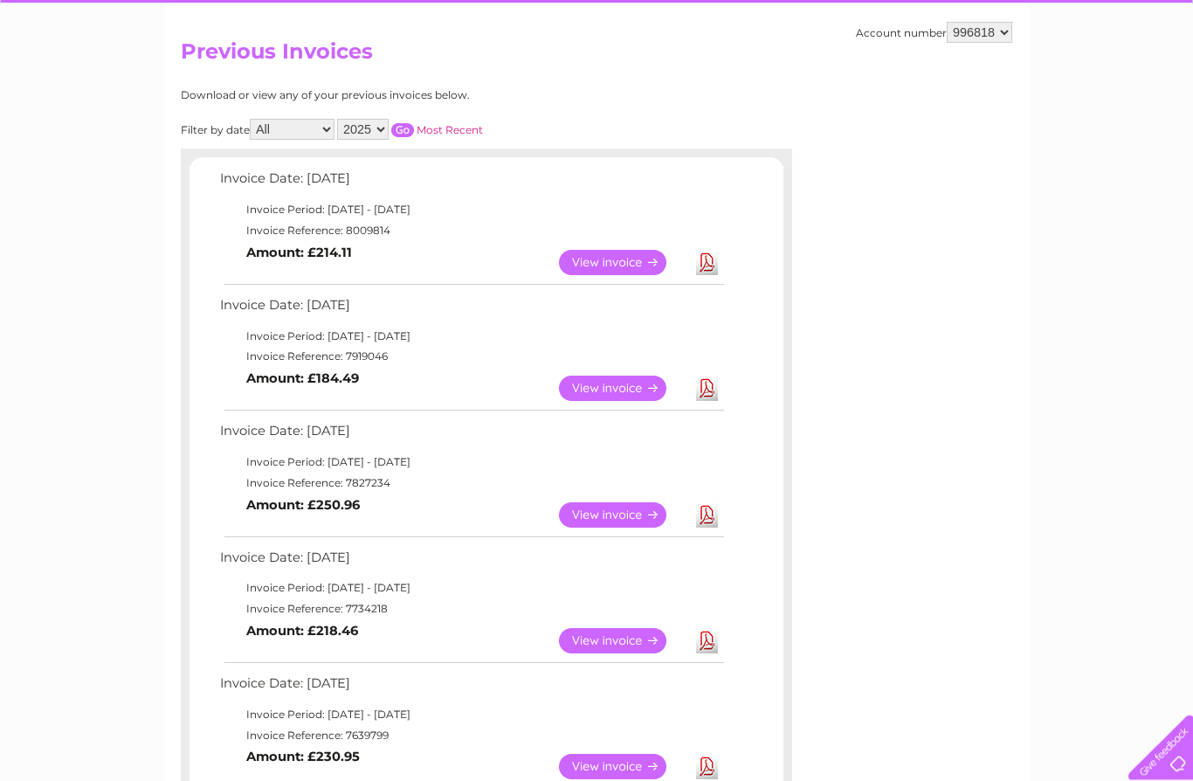
scroll to position [169, 0]
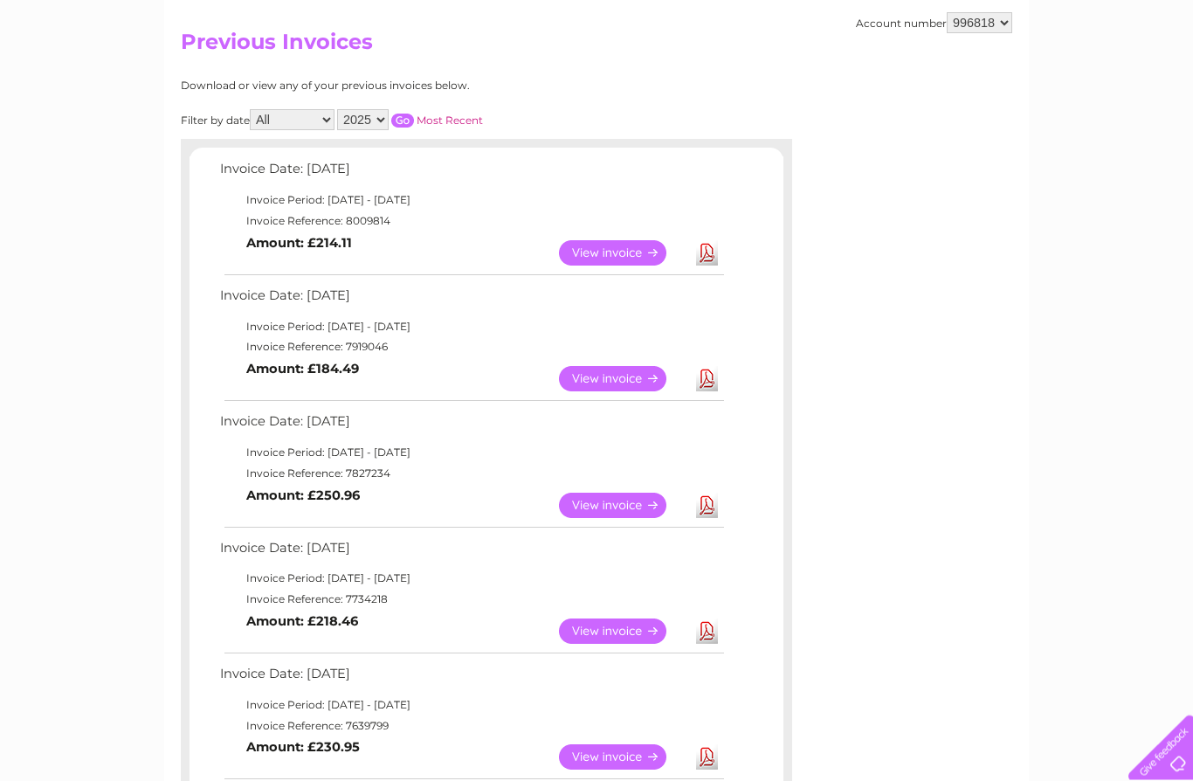
click at [630, 504] on link "View" at bounding box center [623, 505] width 128 height 25
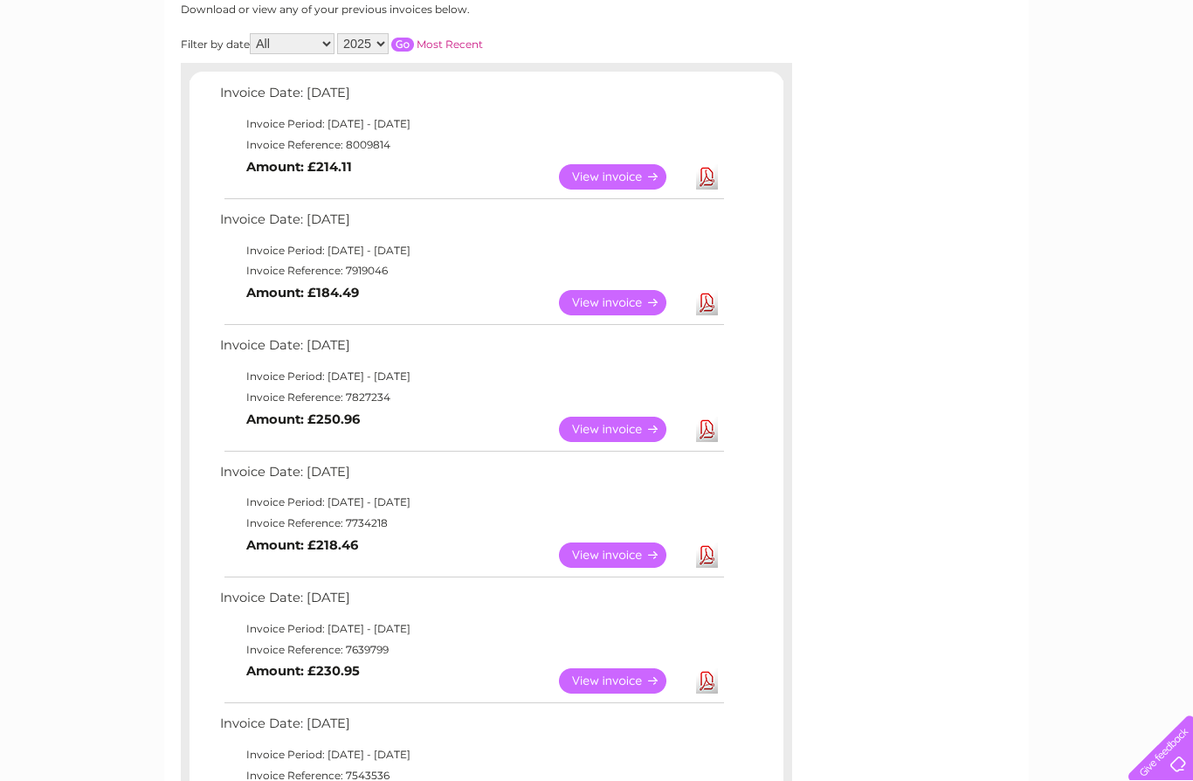
click at [610, 554] on link "View" at bounding box center [623, 554] width 128 height 25
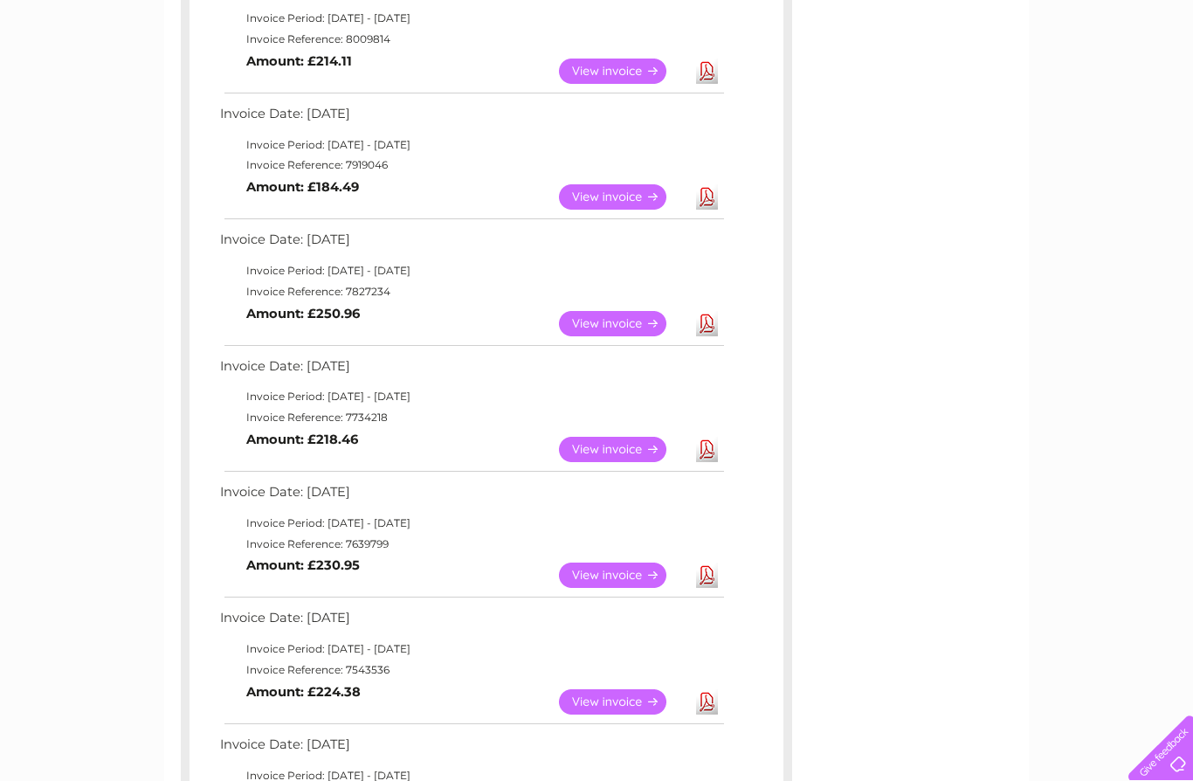
scroll to position [361, 0]
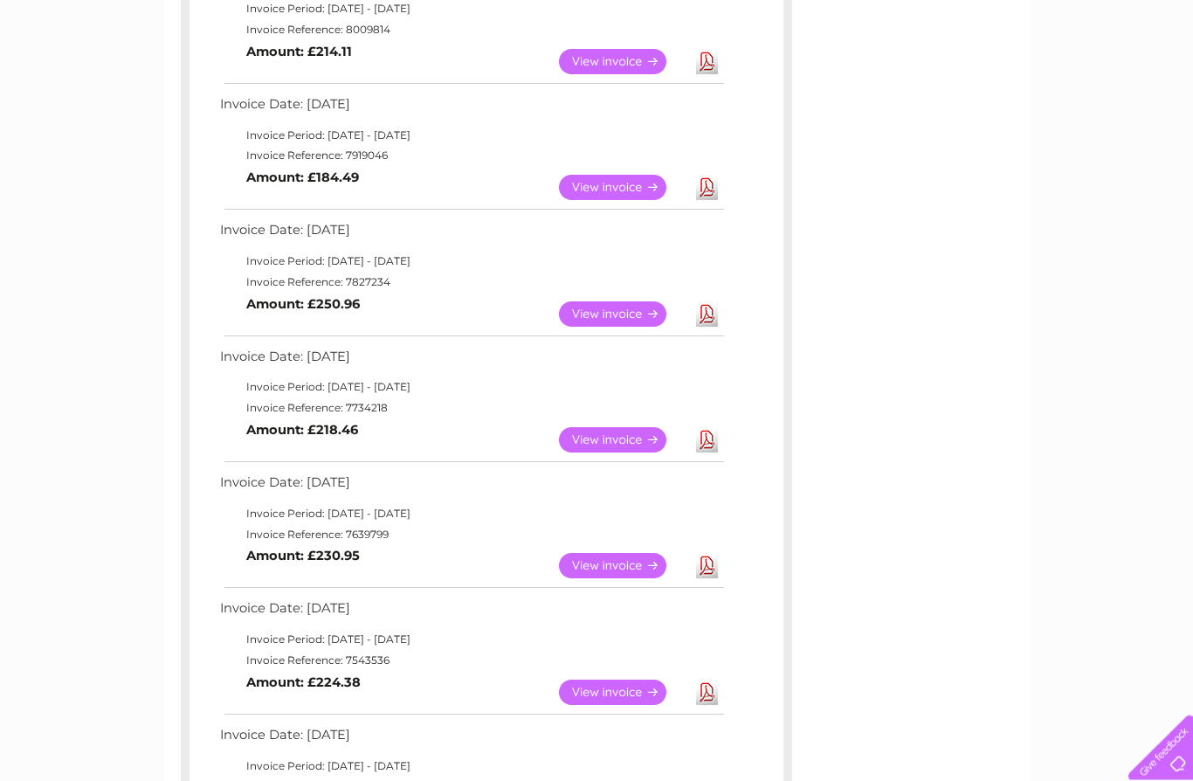
click at [607, 557] on link "View" at bounding box center [623, 566] width 128 height 25
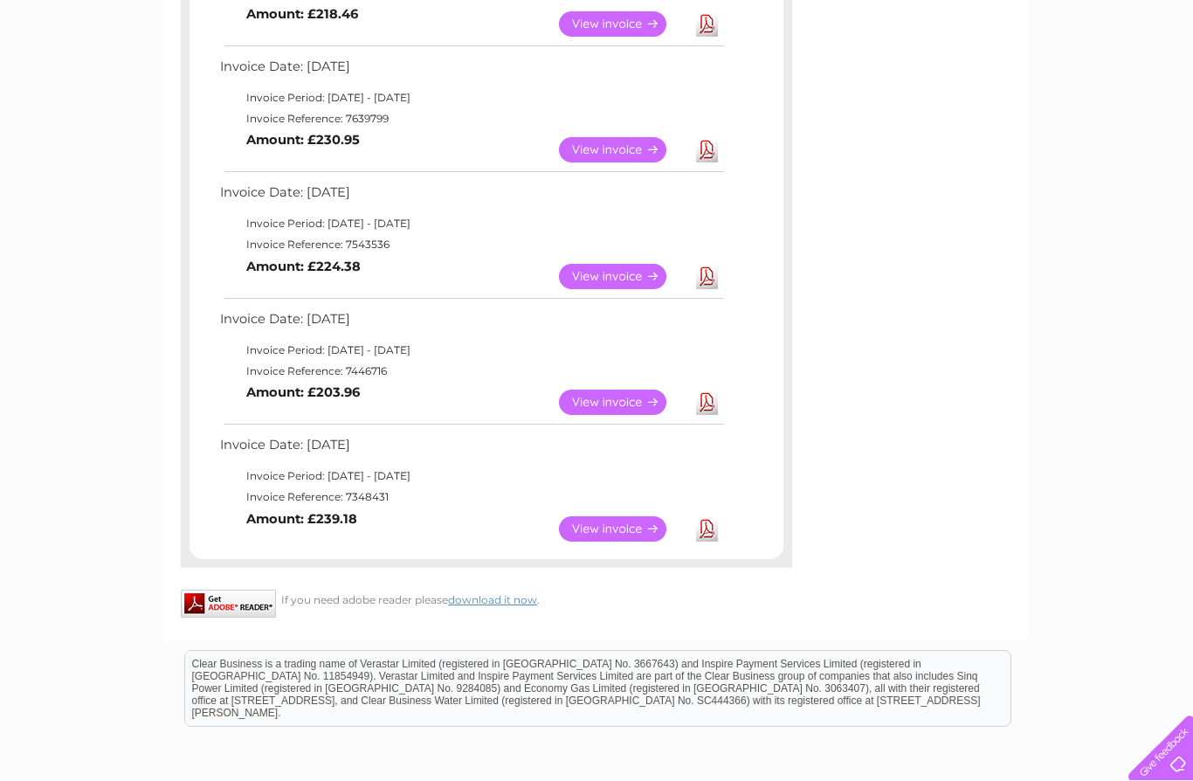
scroll to position [778, 0]
click at [642, 515] on link "View" at bounding box center [623, 527] width 128 height 25
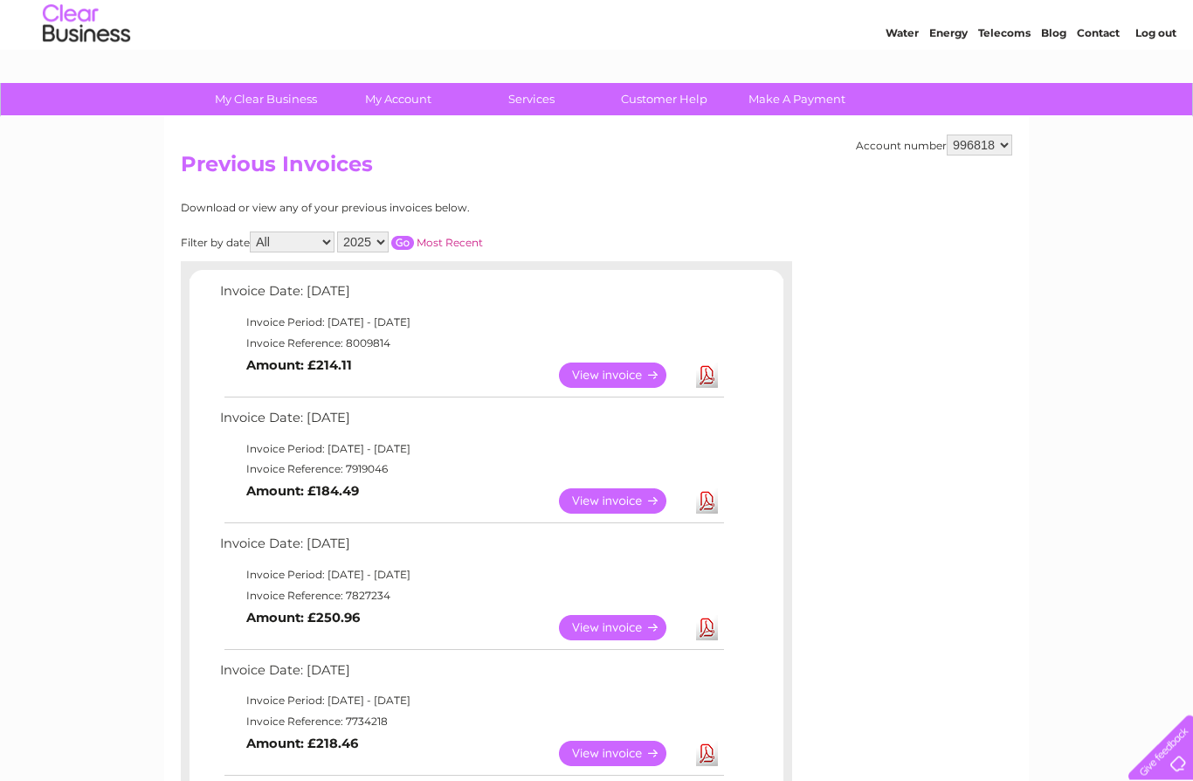
scroll to position [0, 0]
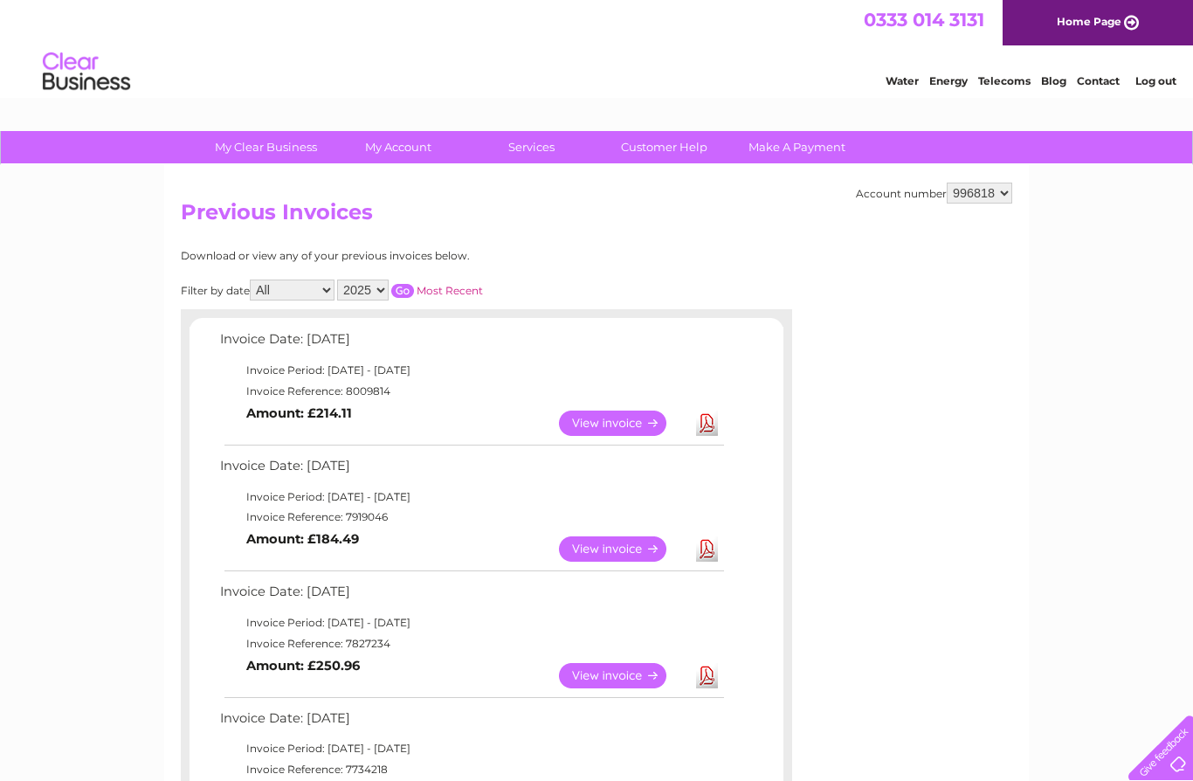
click at [389, 292] on select "2025 2024 2023 2022" at bounding box center [363, 289] width 52 height 21
click at [414, 289] on input "button" at bounding box center [402, 291] width 23 height 14
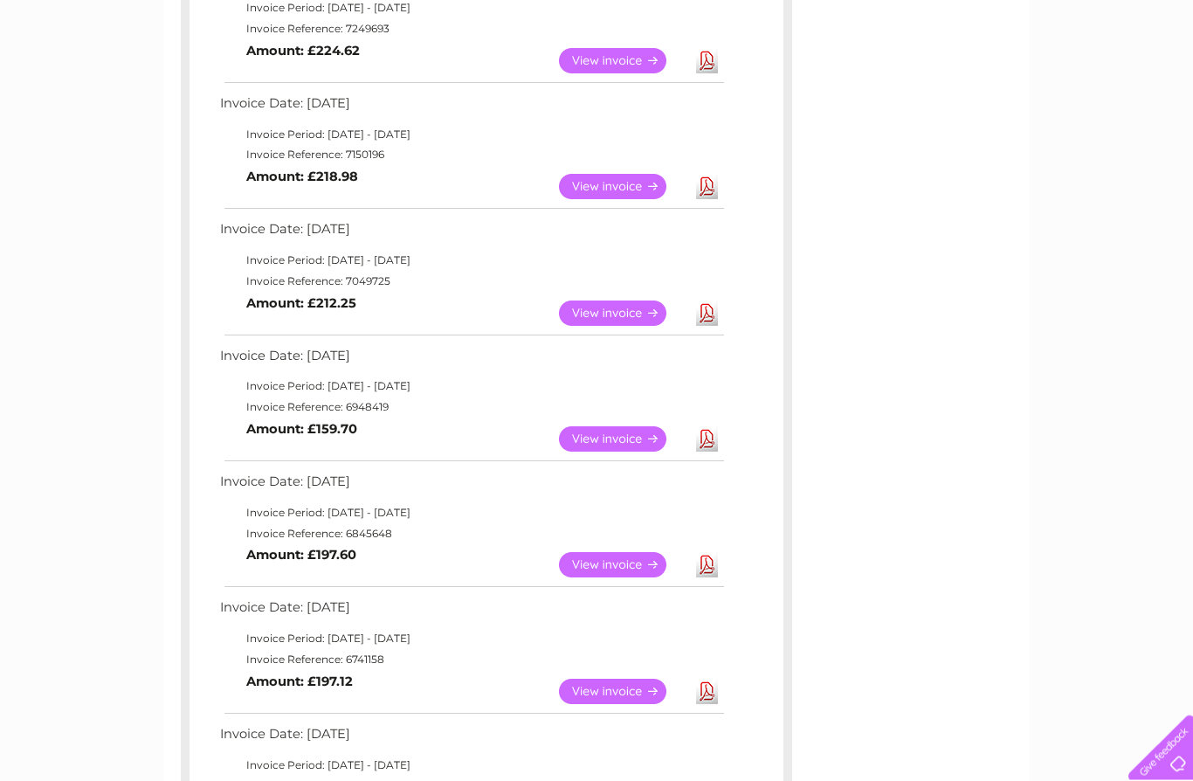
scroll to position [362, 0]
click at [621, 440] on link "View" at bounding box center [623, 438] width 128 height 25
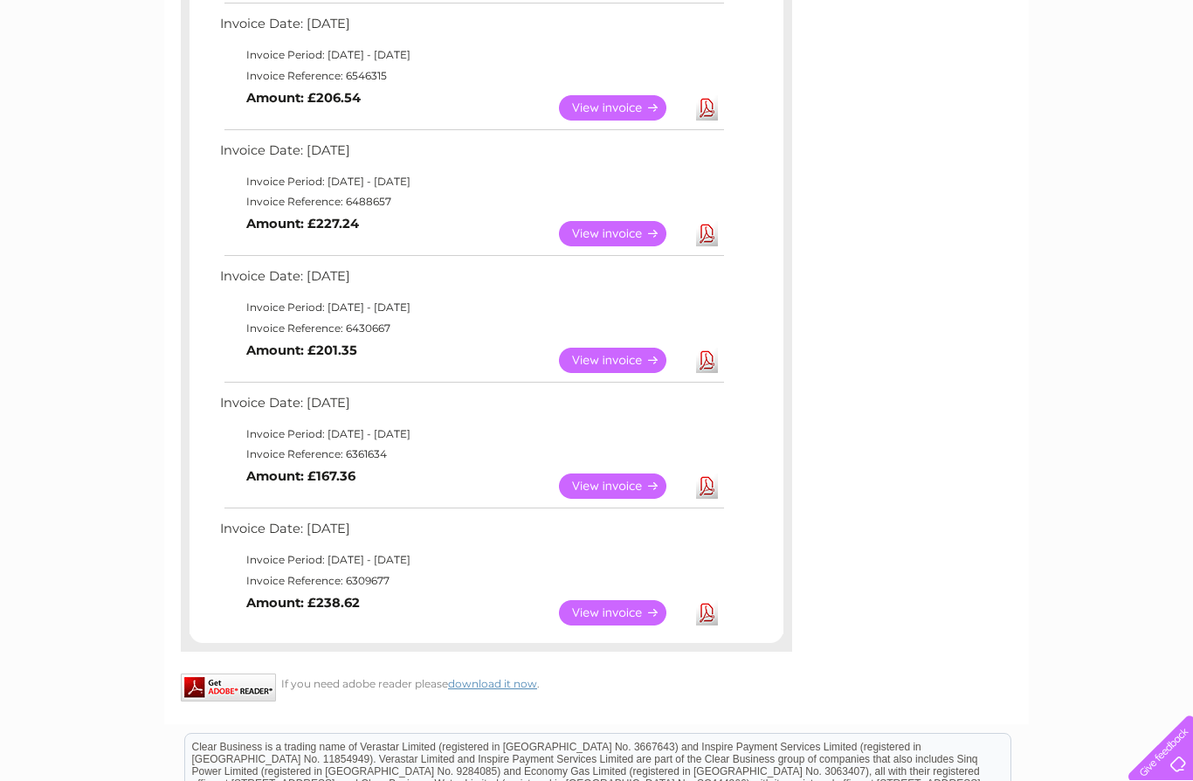
scroll to position [1199, 0]
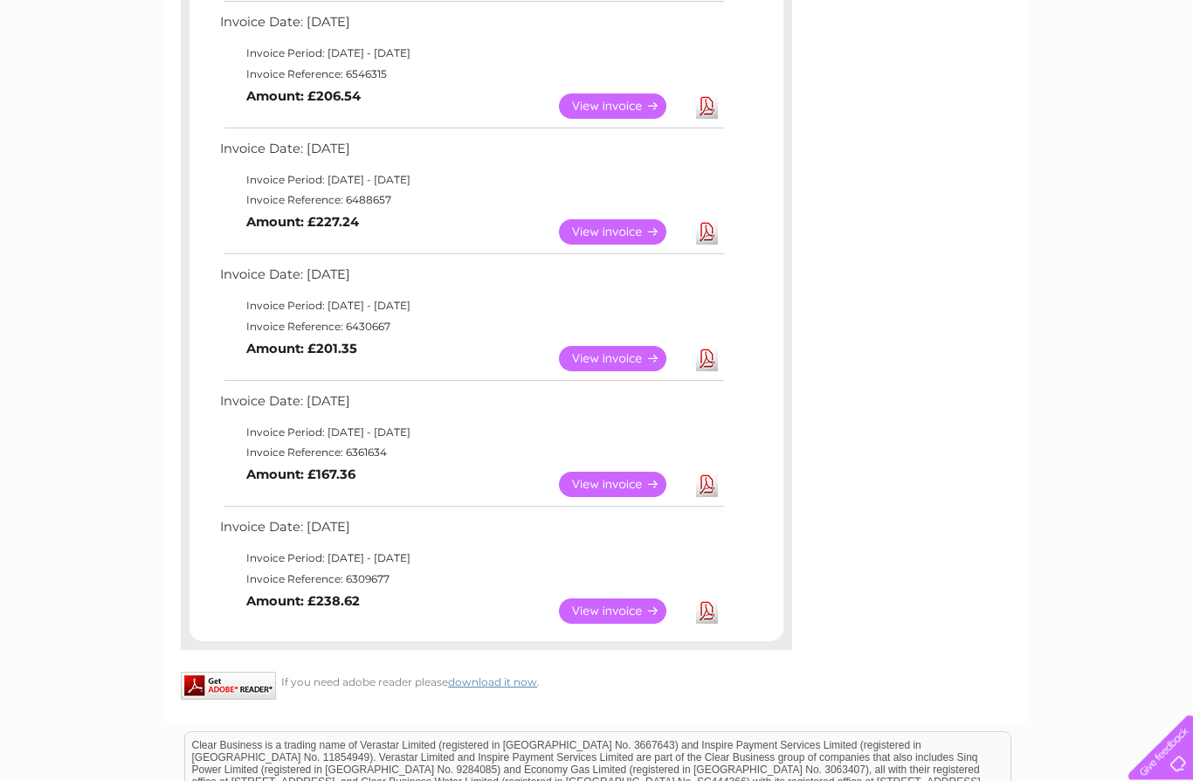
click at [618, 599] on link "View" at bounding box center [623, 611] width 128 height 25
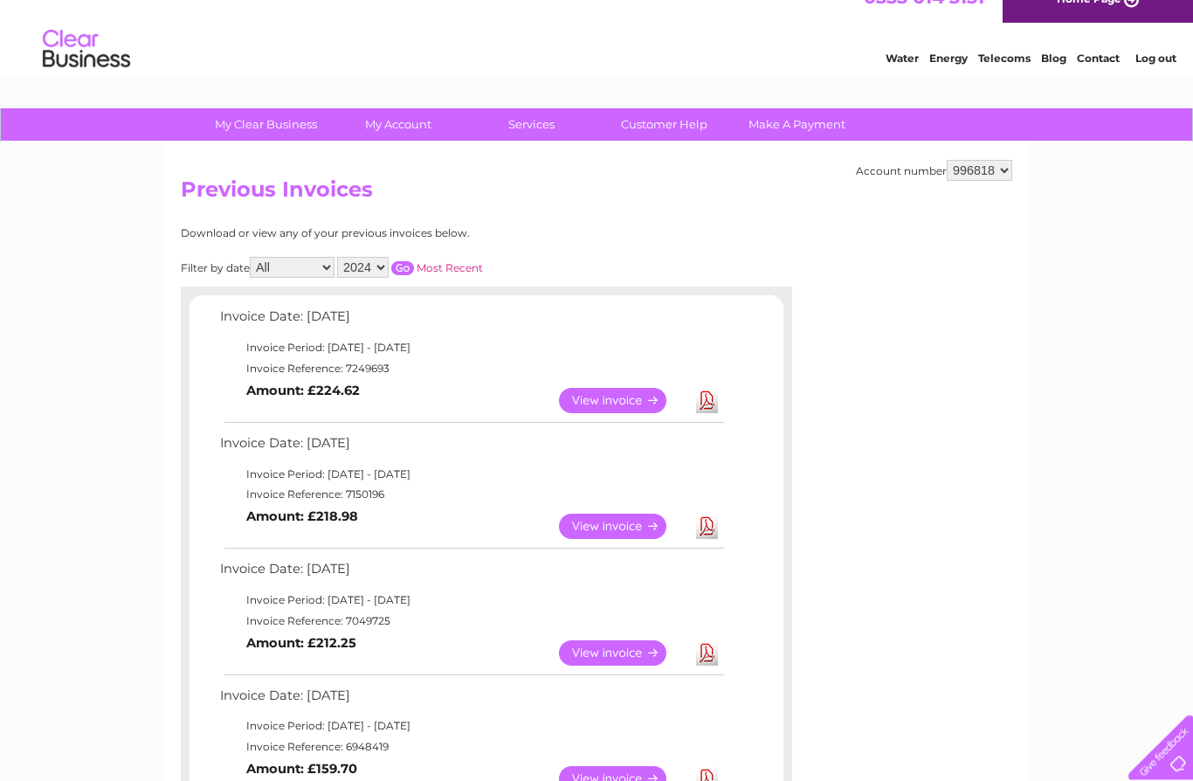
scroll to position [0, 0]
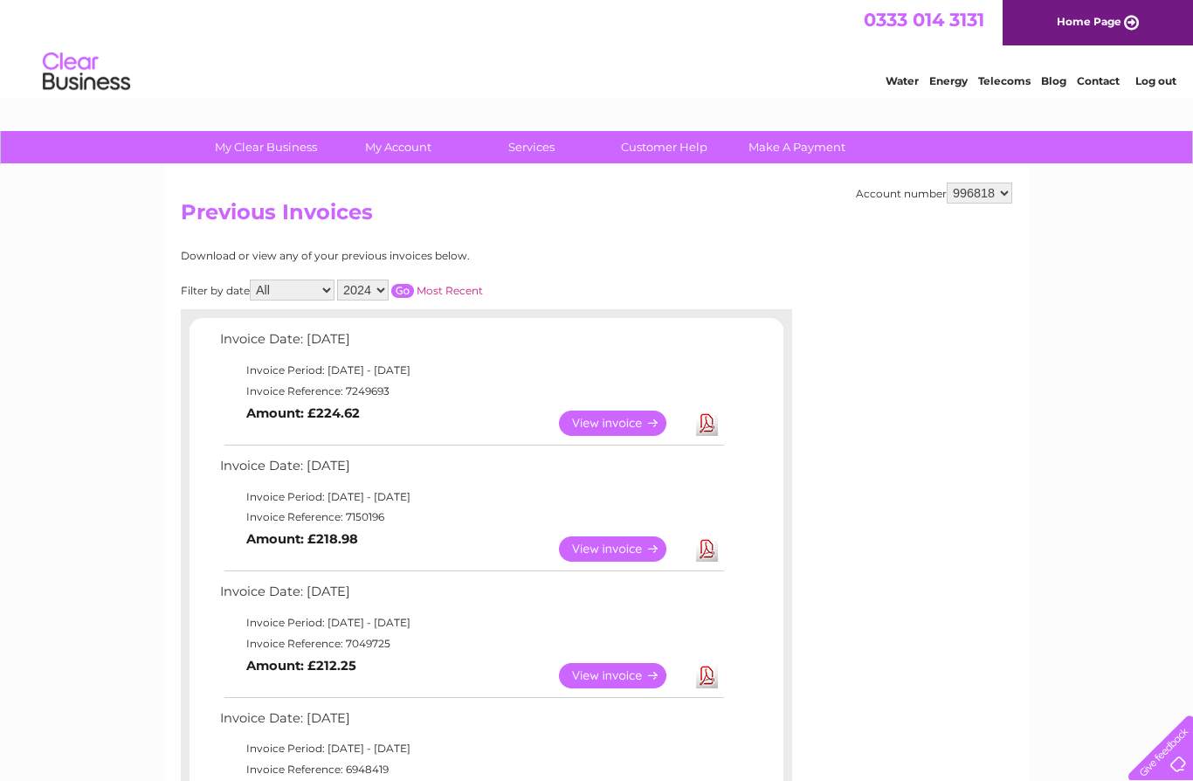
click at [382, 294] on select "2025 2024 2023 2022" at bounding box center [363, 289] width 52 height 21
click at [414, 286] on input "button" at bounding box center [402, 291] width 23 height 14
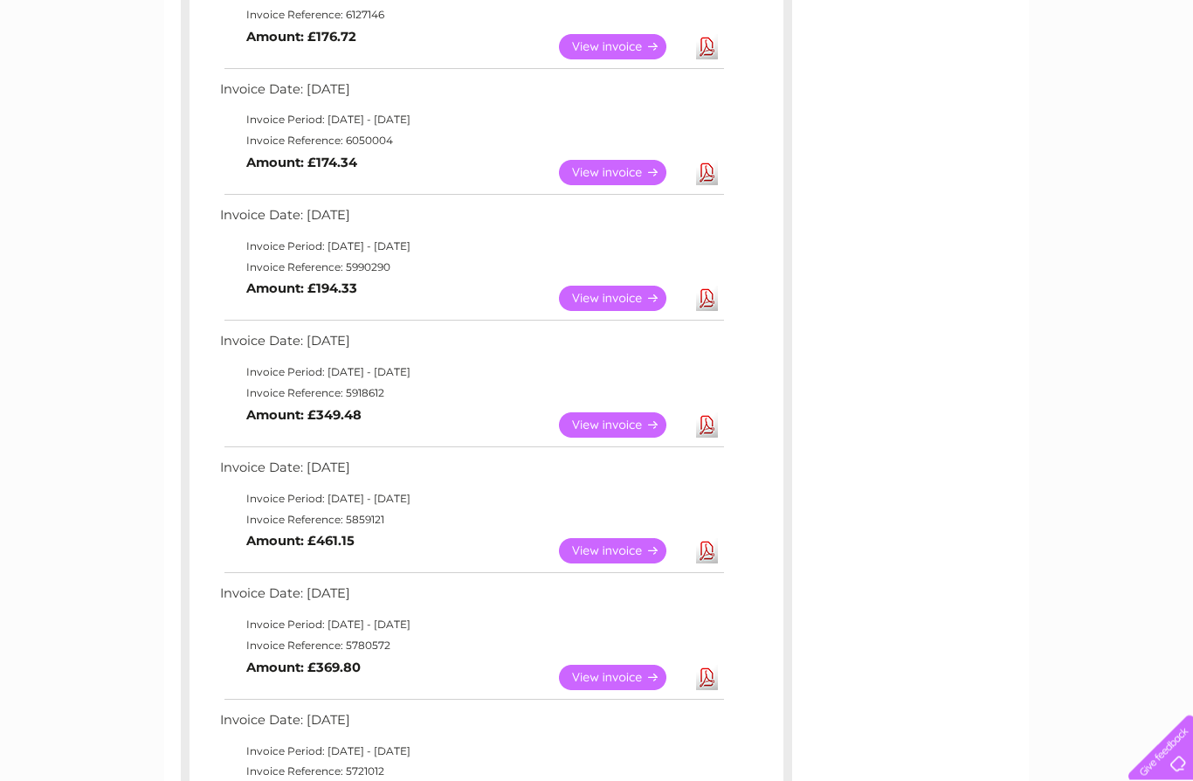
scroll to position [629, 0]
click at [623, 540] on link "View" at bounding box center [623, 550] width 128 height 25
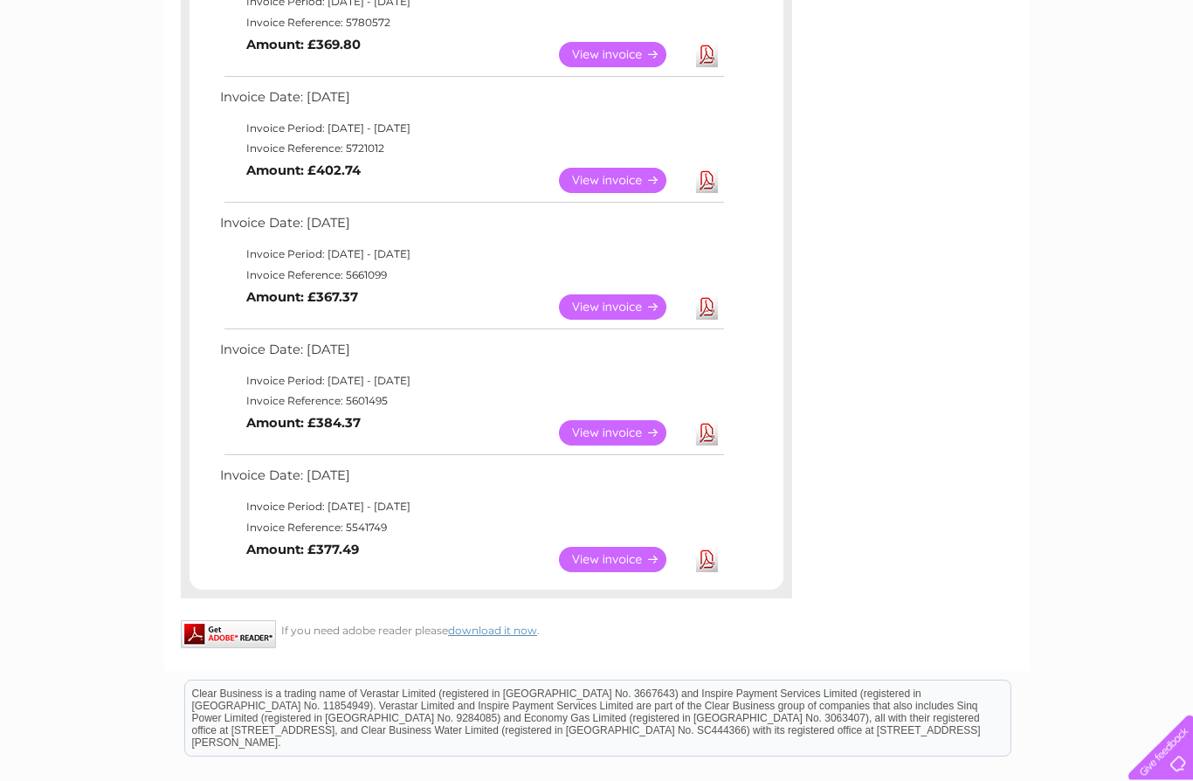
scroll to position [1252, 0]
click at [611, 546] on link "View" at bounding box center [623, 558] width 128 height 25
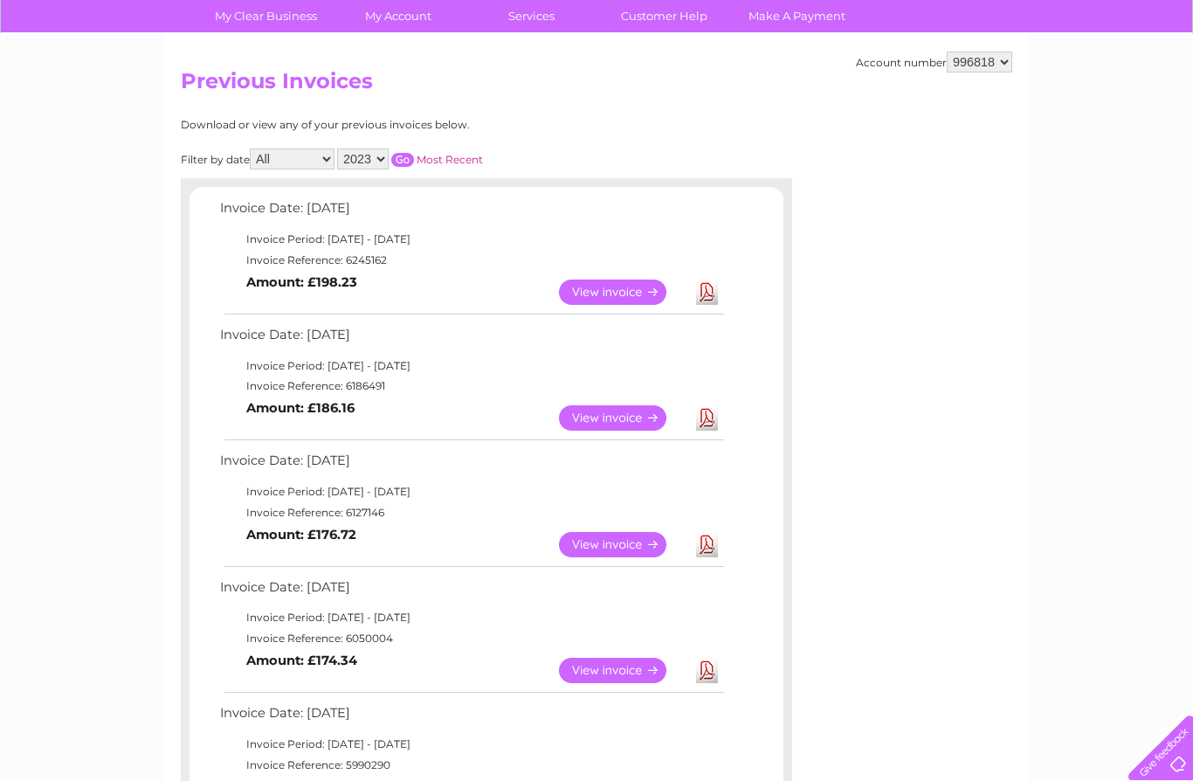
scroll to position [0, 0]
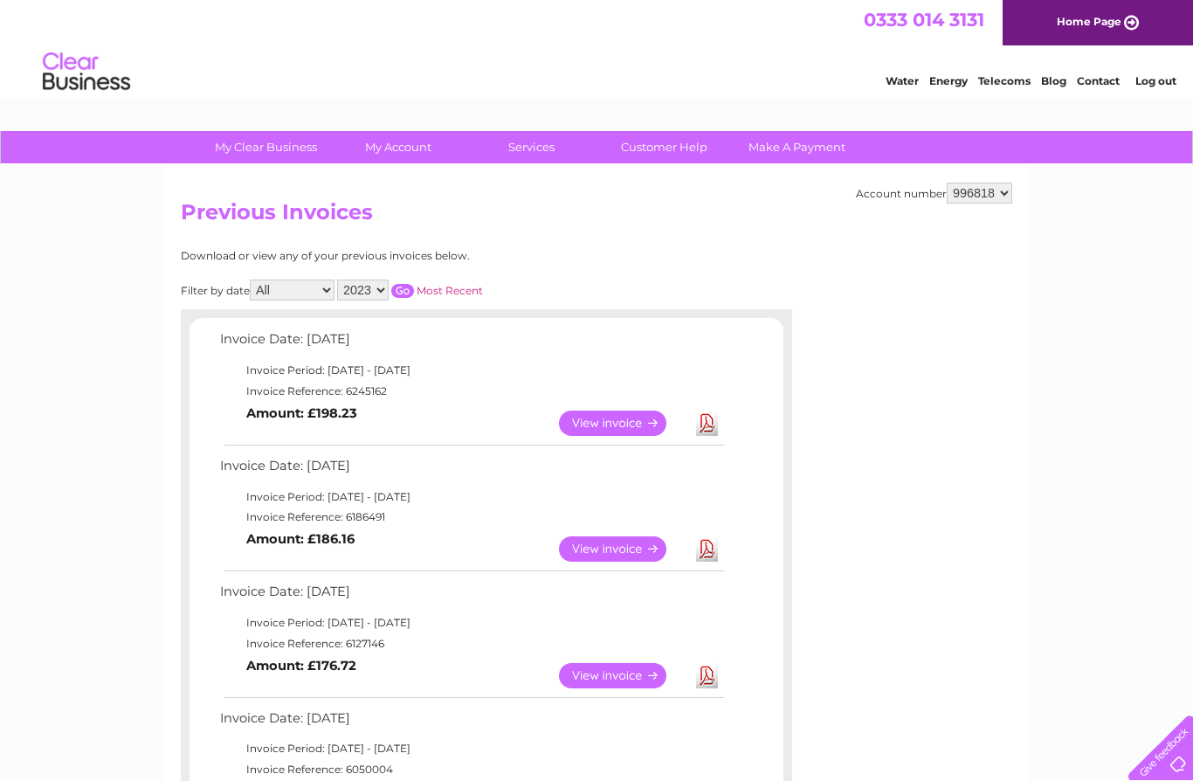
click at [381, 298] on select "2025 2024 2023 2022" at bounding box center [363, 289] width 52 height 21
select select "2022"
click at [414, 291] on input "button" at bounding box center [402, 291] width 23 height 14
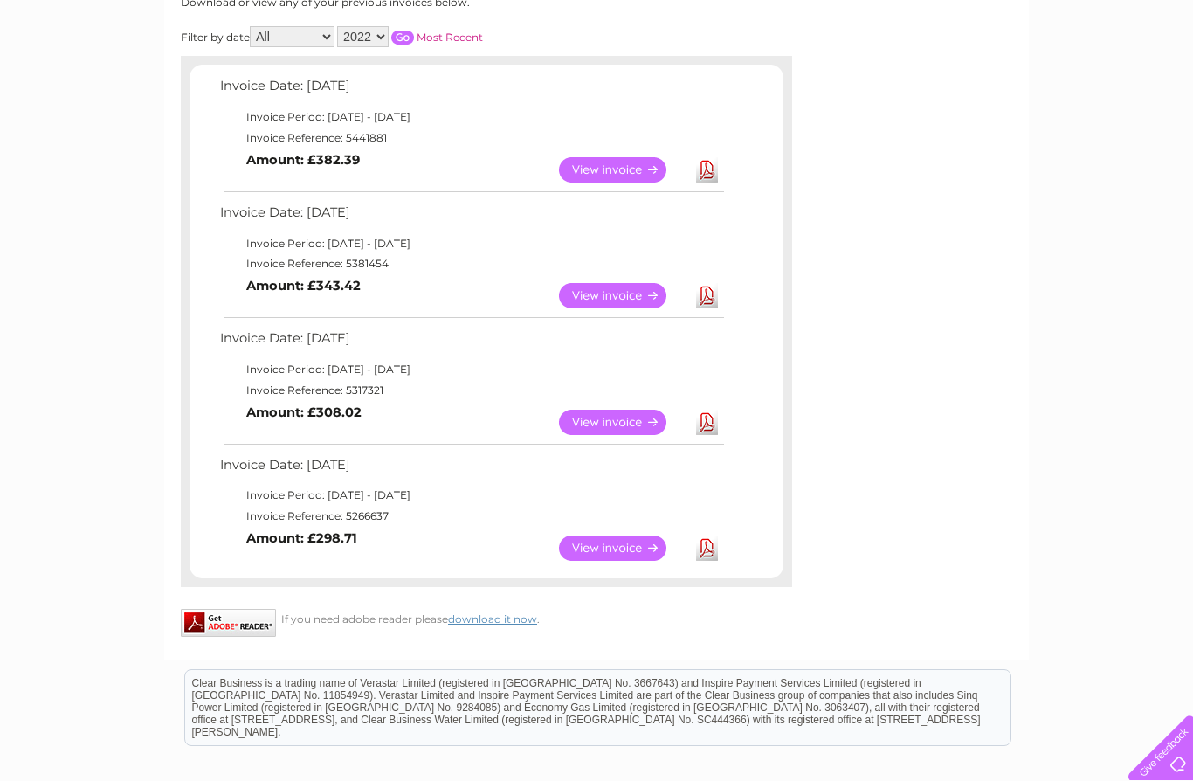
scroll to position [251, 0]
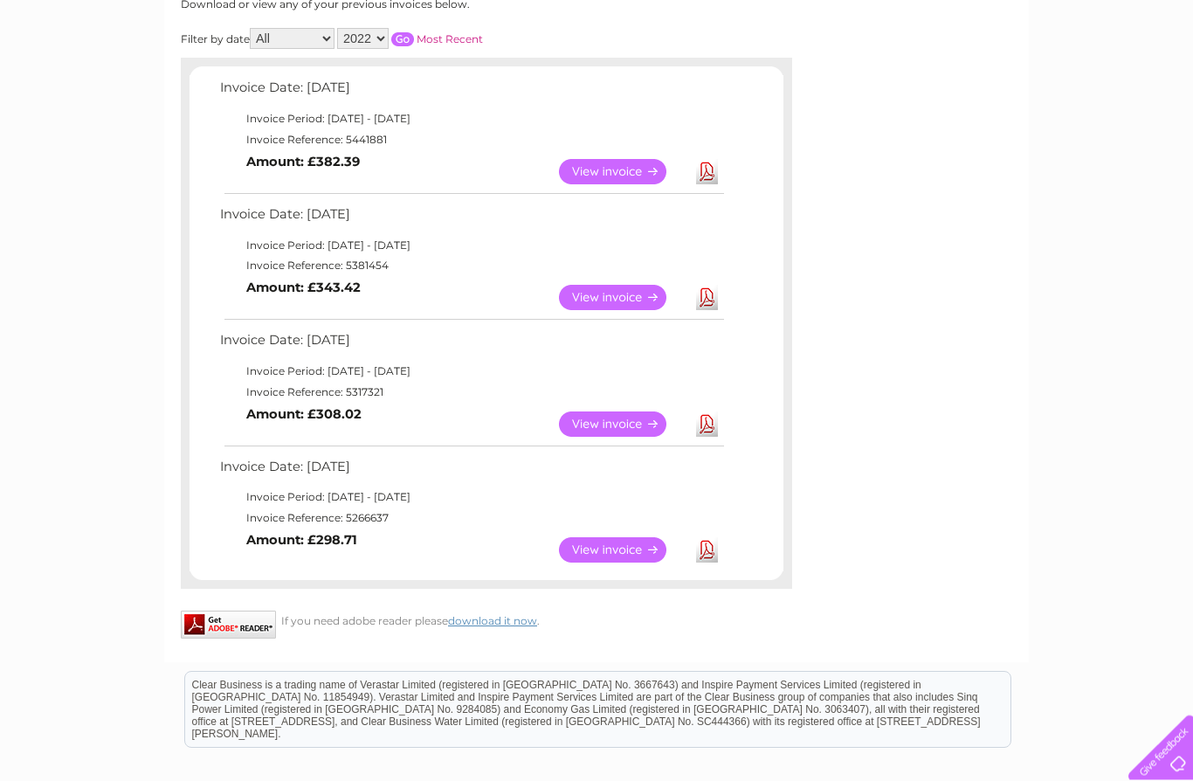
click at [620, 552] on link "View" at bounding box center [623, 550] width 128 height 25
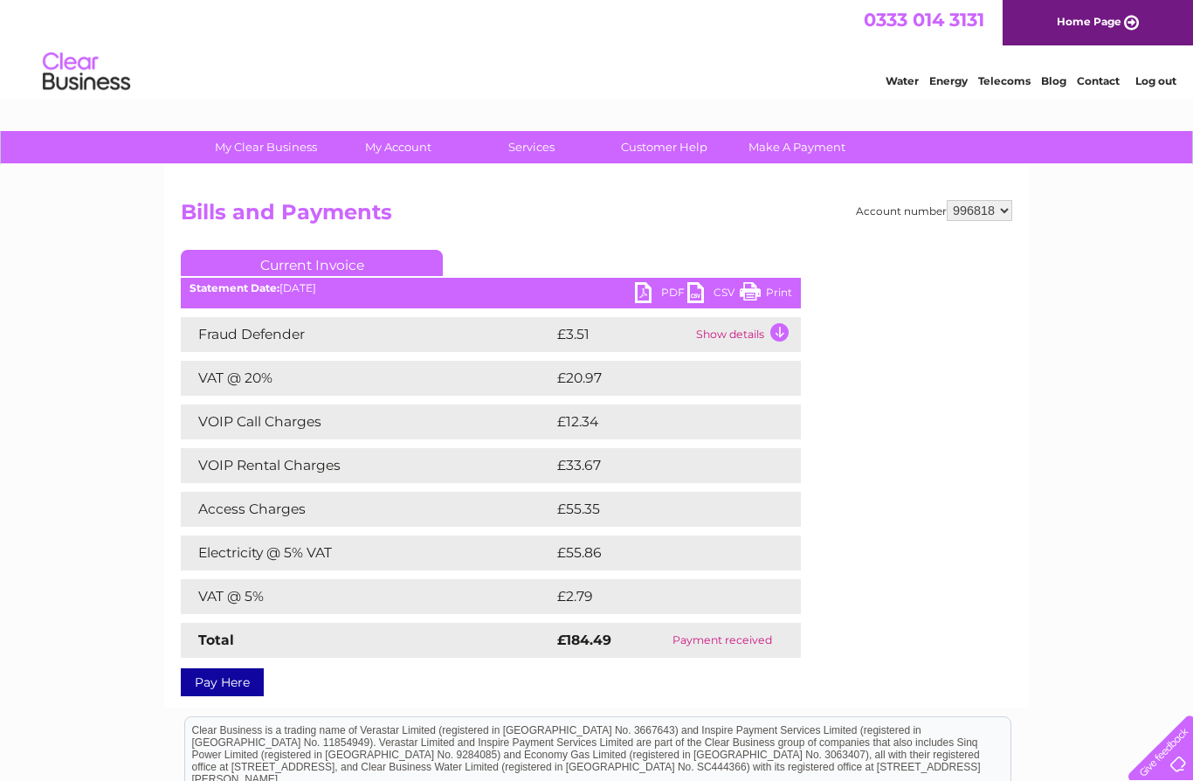
click at [655, 289] on link "PDF" at bounding box center [661, 294] width 52 height 25
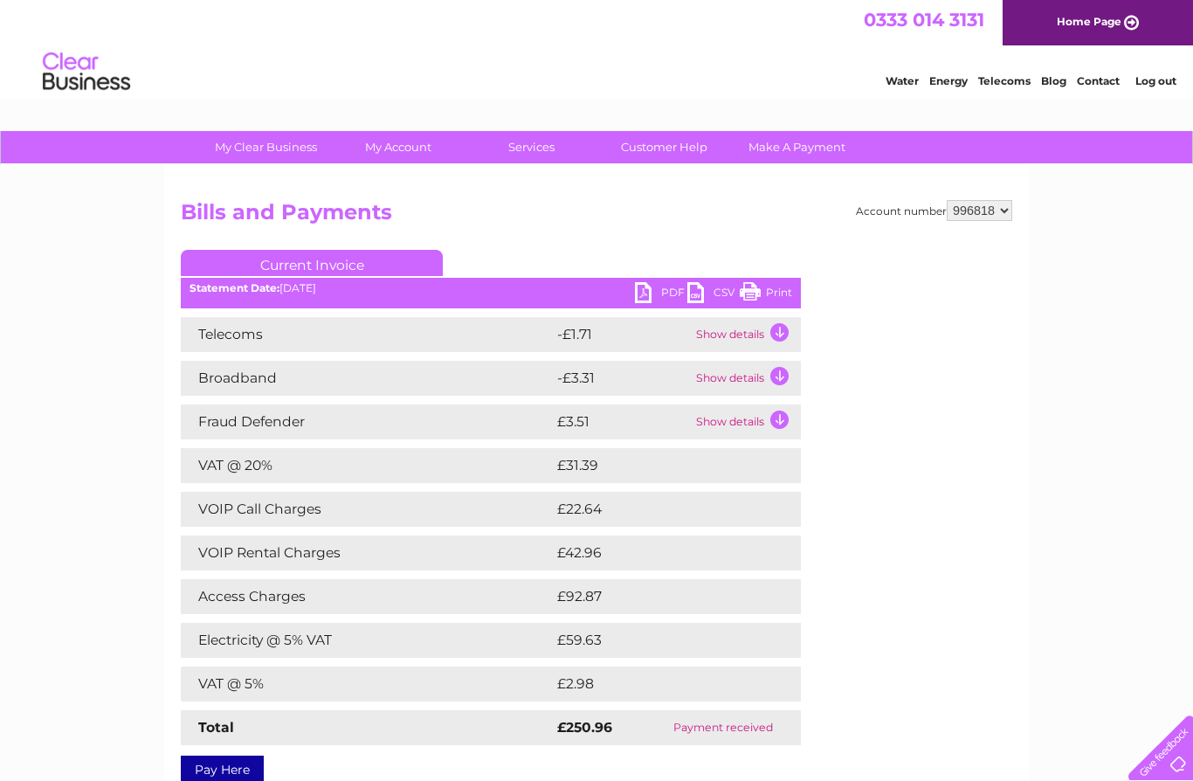
click at [648, 295] on link "PDF" at bounding box center [661, 294] width 52 height 25
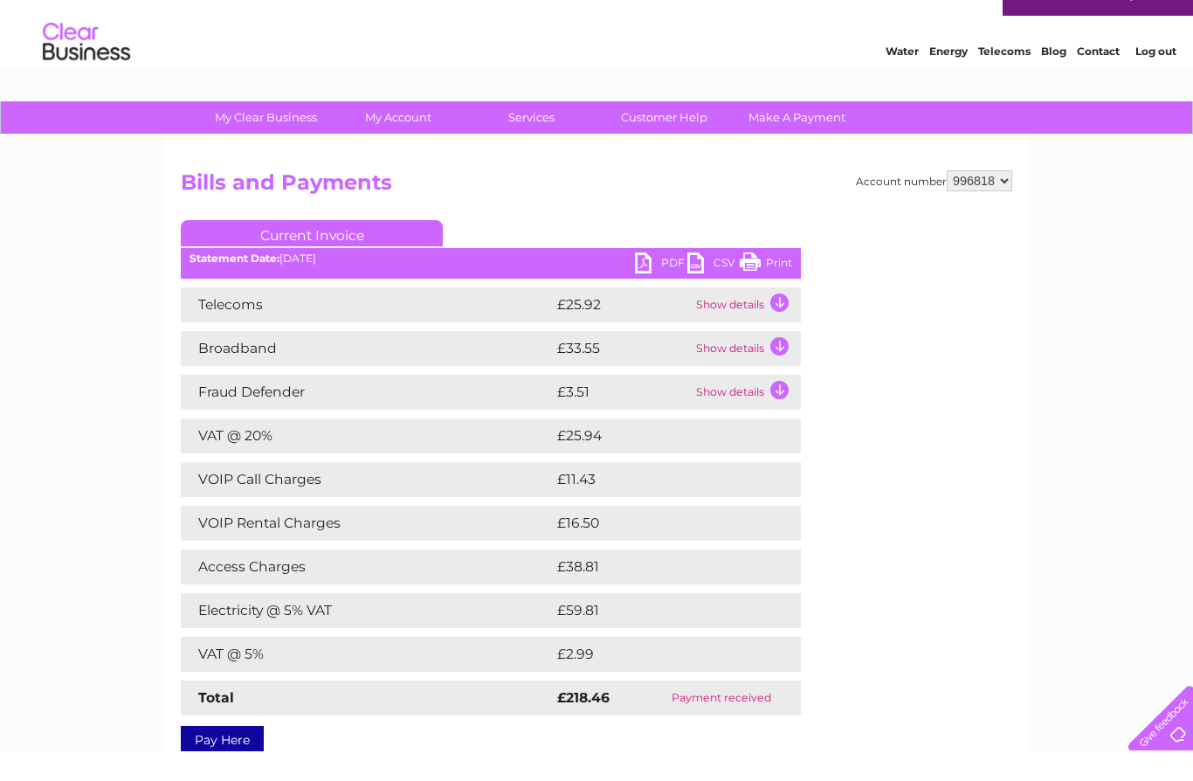
scroll to position [35, 0]
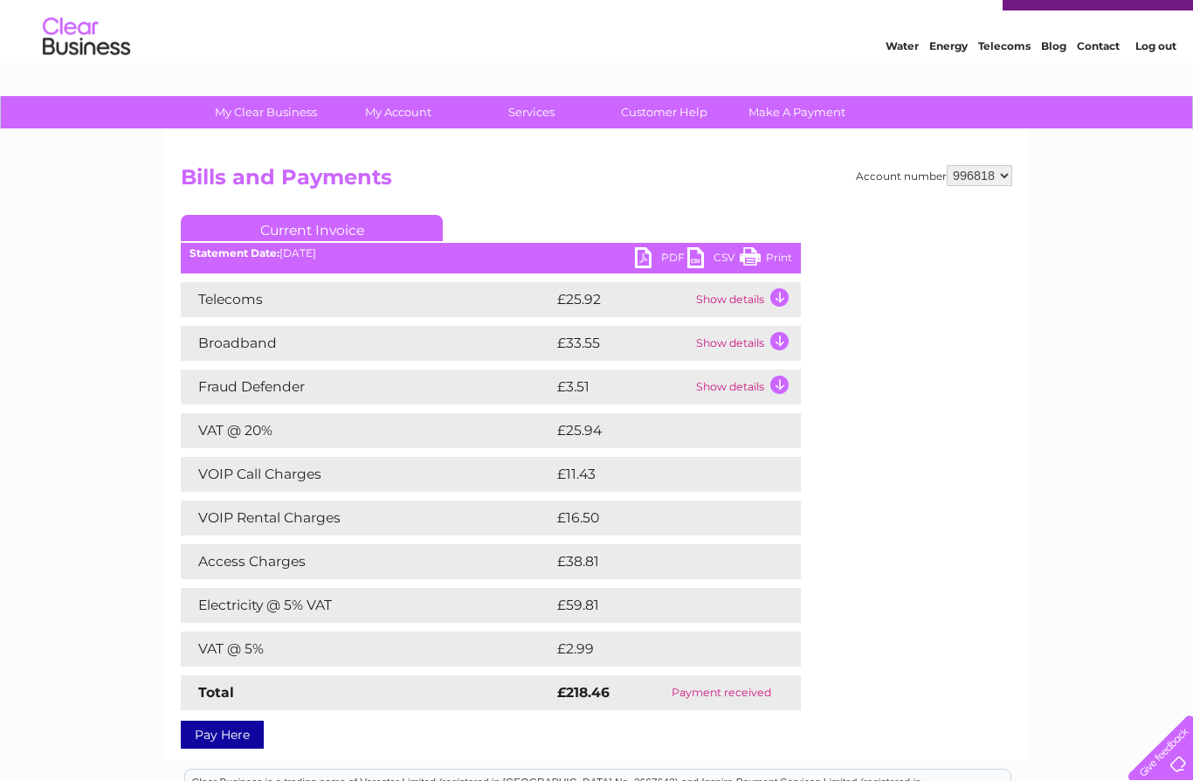
click at [655, 257] on link "PDF" at bounding box center [661, 259] width 52 height 25
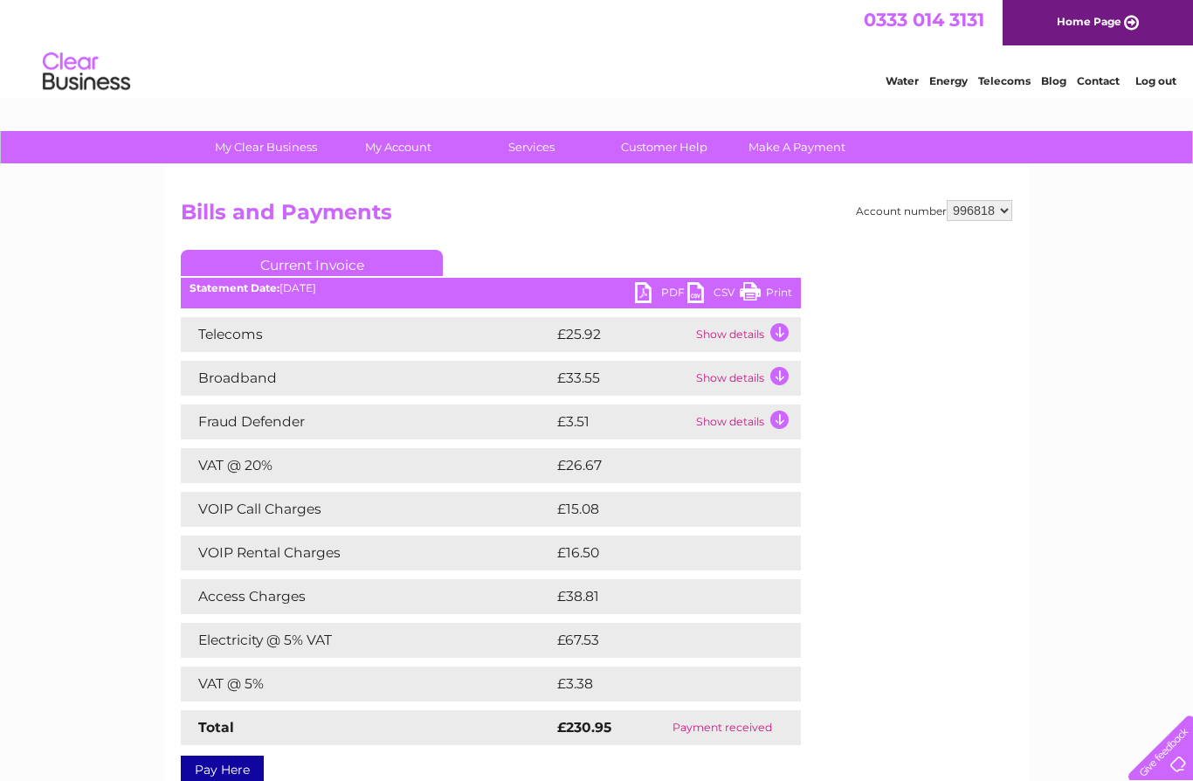
click at [650, 287] on link "PDF" at bounding box center [661, 294] width 52 height 25
click at [659, 295] on link "PDF" at bounding box center [661, 294] width 52 height 25
click at [649, 298] on link "PDF" at bounding box center [661, 294] width 52 height 25
click at [653, 306] on link "PDF" at bounding box center [661, 294] width 52 height 25
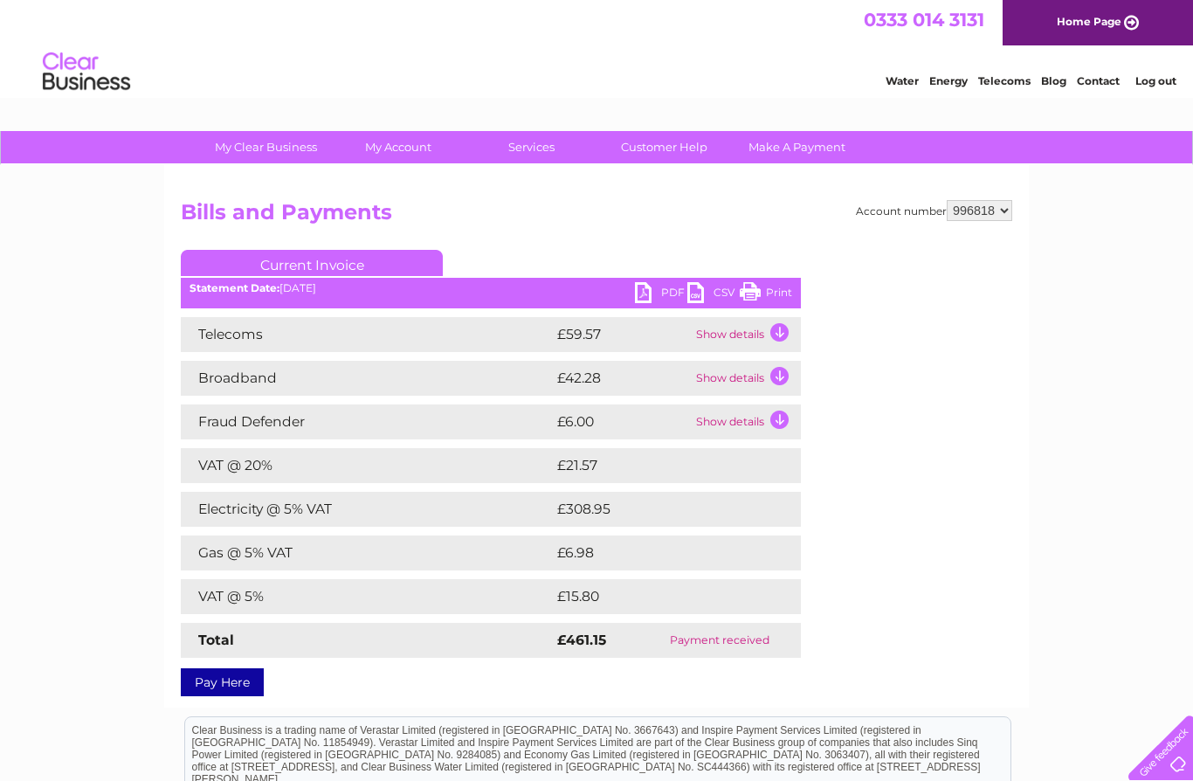
click at [643, 296] on link "PDF" at bounding box center [661, 294] width 52 height 25
click at [658, 297] on link "PDF" at bounding box center [661, 294] width 52 height 25
click at [643, 293] on link "PDF" at bounding box center [661, 294] width 52 height 25
